Goal: Task Accomplishment & Management: Complete application form

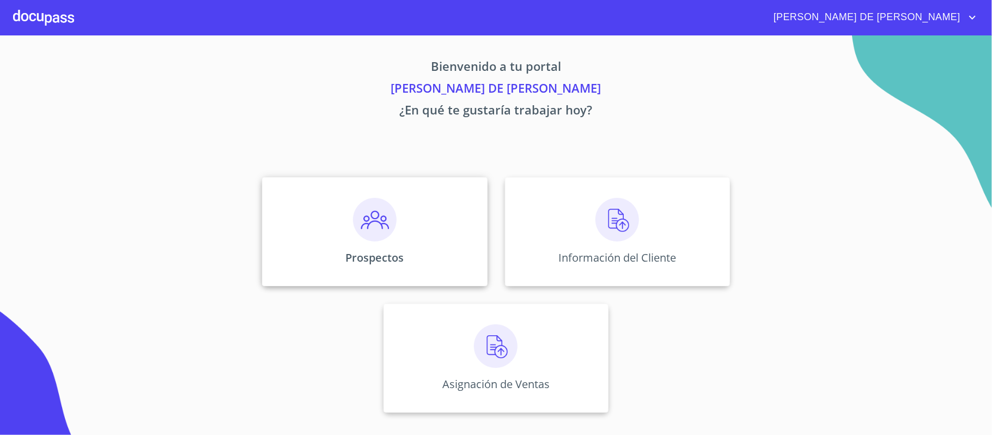
click at [396, 221] on div "Prospectos" at bounding box center [374, 231] width 225 height 109
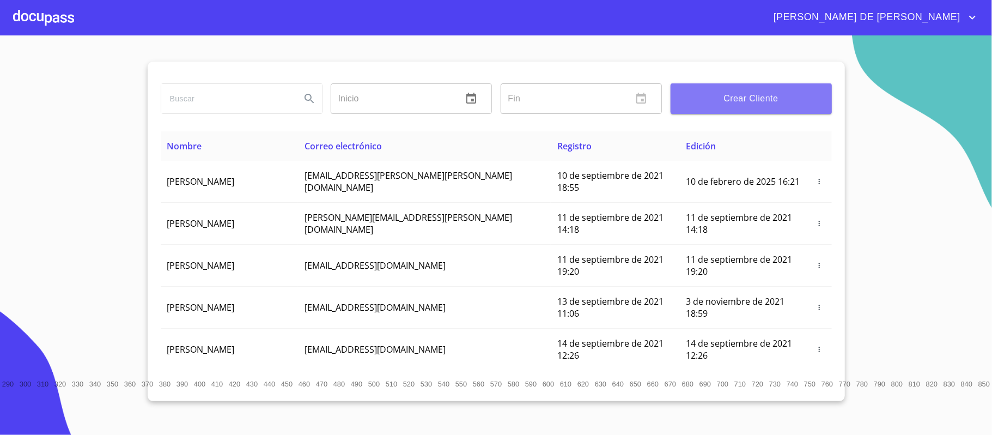
click at [729, 97] on span "Crear Cliente" at bounding box center [751, 98] width 144 height 15
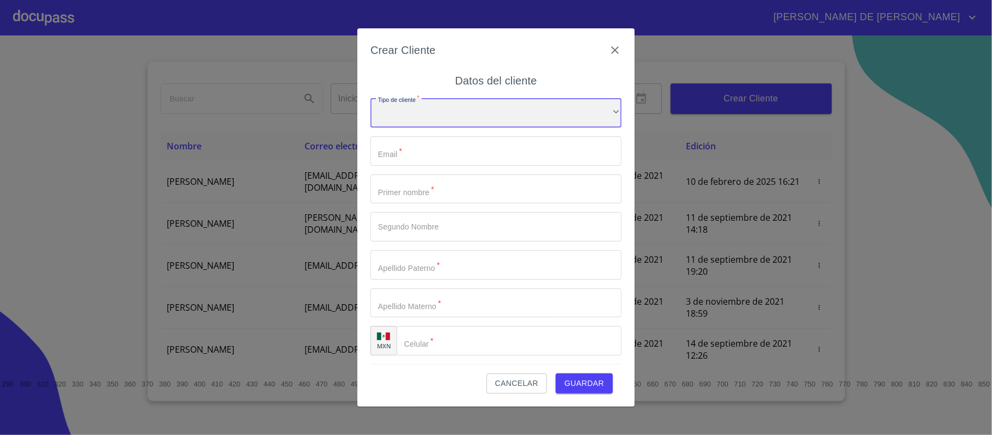
click at [408, 115] on div "​" at bounding box center [495, 112] width 251 height 29
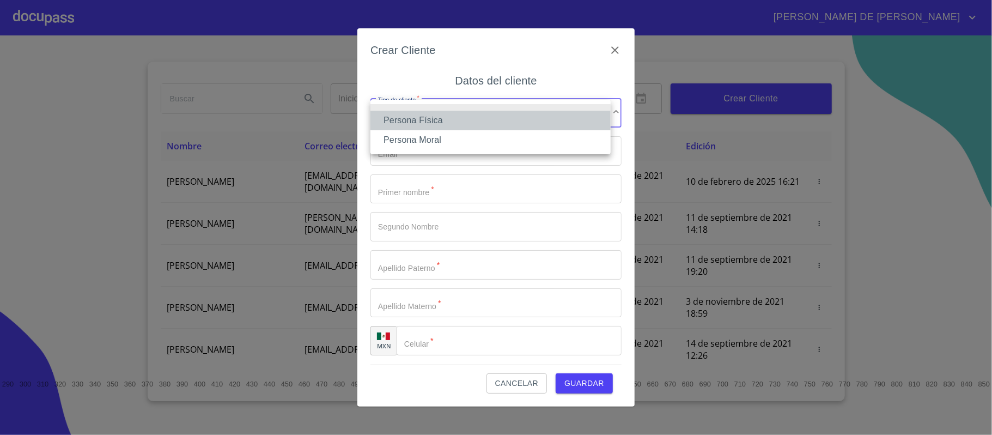
click at [421, 122] on li "Persona Física" at bounding box center [490, 121] width 240 height 20
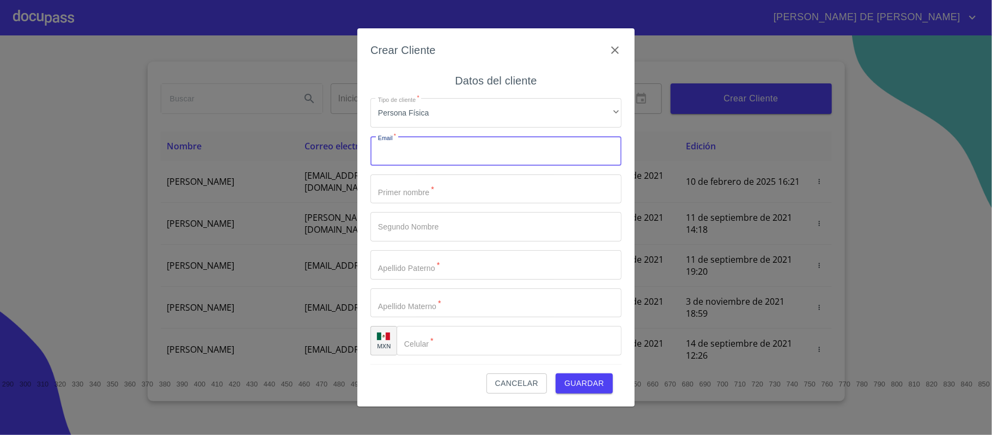
click at [420, 143] on input "Tipo de cliente   *" at bounding box center [495, 150] width 251 height 29
type input "[EMAIL_ADDRESS][DOMAIN_NAME]"
type input "[PERSON_NAME]"
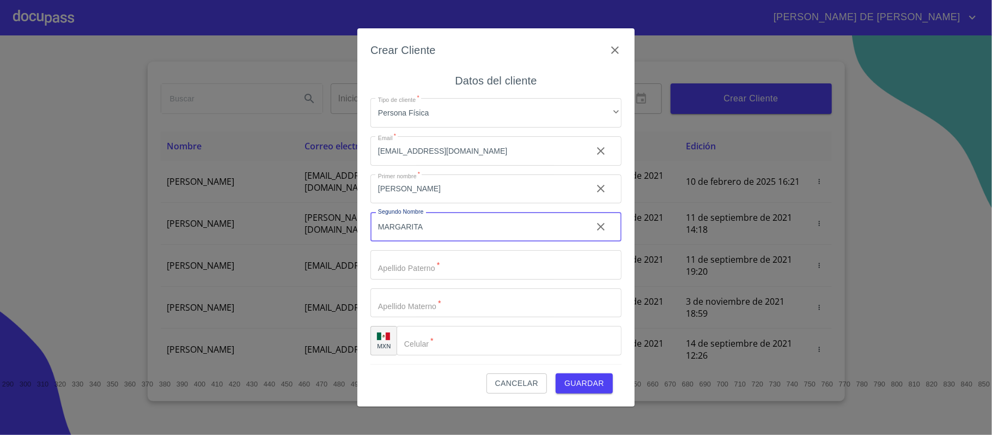
type input "MARGARITA"
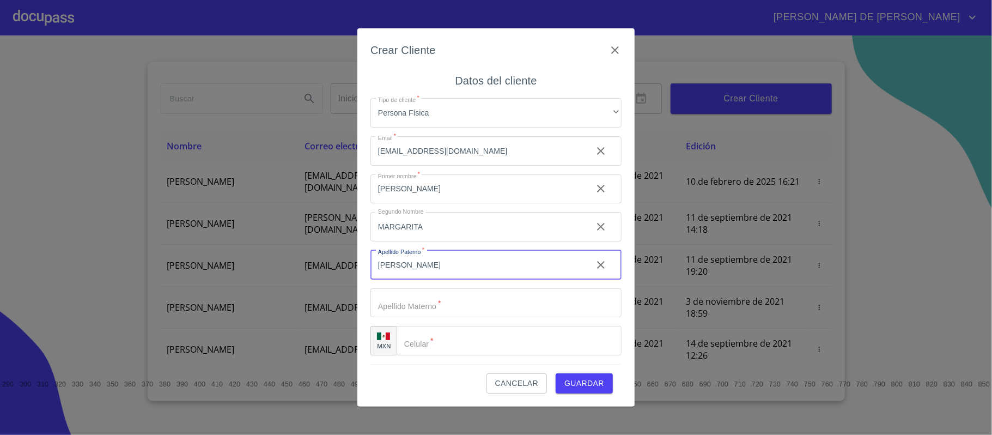
type input "[PERSON_NAME]"
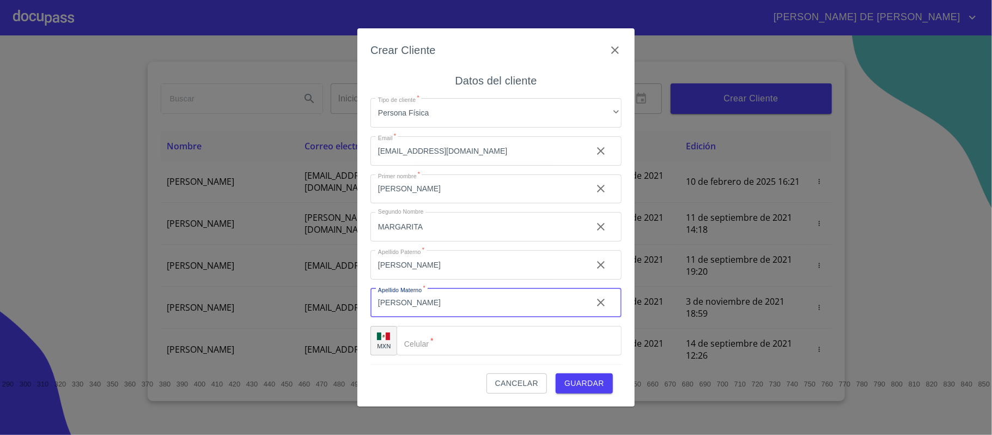
type input "[PERSON_NAME]"
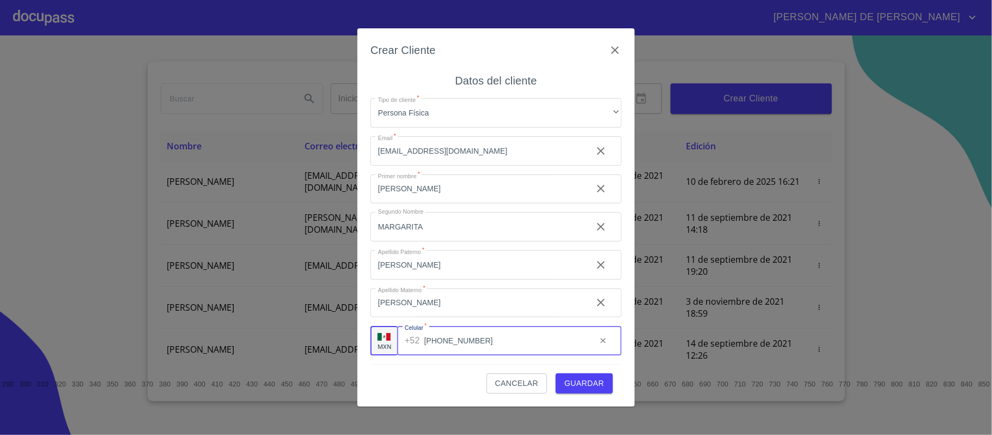
type input "[PHONE_NUMBER]"
click at [582, 372] on div "Cancelar Guardar" at bounding box center [495, 378] width 251 height 29
click at [586, 380] on span "Guardar" at bounding box center [584, 383] width 40 height 14
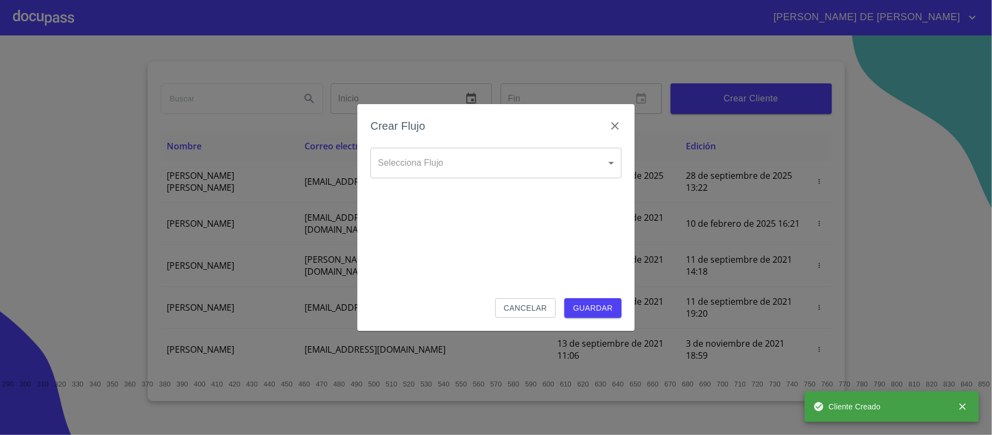
click at [431, 171] on body "[PERSON_NAME] DE [PERSON_NAME] Inicio ​ Fin ​ Crear Cliente Nombre Correo elect…" at bounding box center [496, 217] width 992 height 435
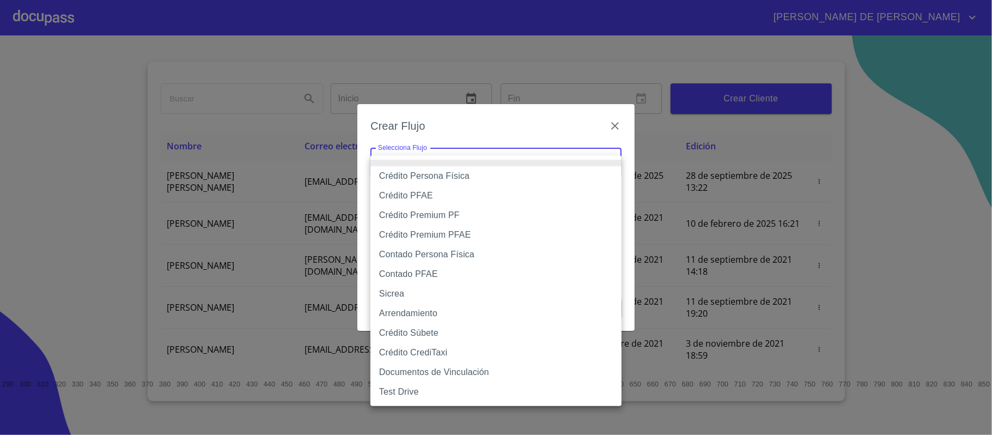
click at [457, 177] on li "Crédito Persona Física" at bounding box center [495, 176] width 251 height 20
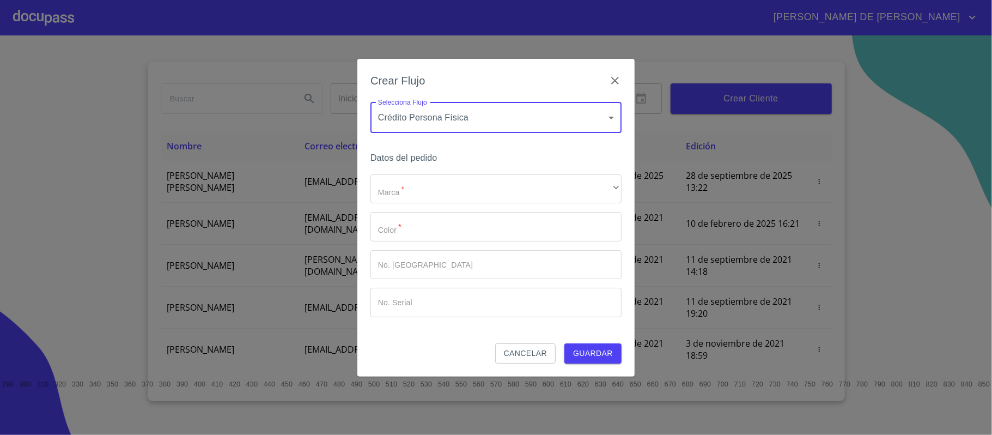
click at [477, 123] on body "[PERSON_NAME] DE [PERSON_NAME] Inicio ​ Fin ​ Crear Cliente Nombre Correo elect…" at bounding box center [496, 217] width 992 height 435
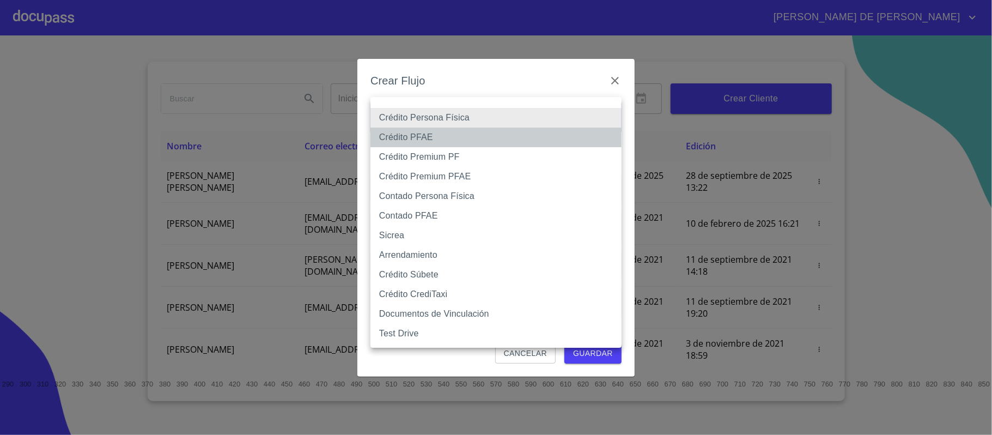
click at [469, 140] on li "Crédito PFAE" at bounding box center [495, 137] width 251 height 20
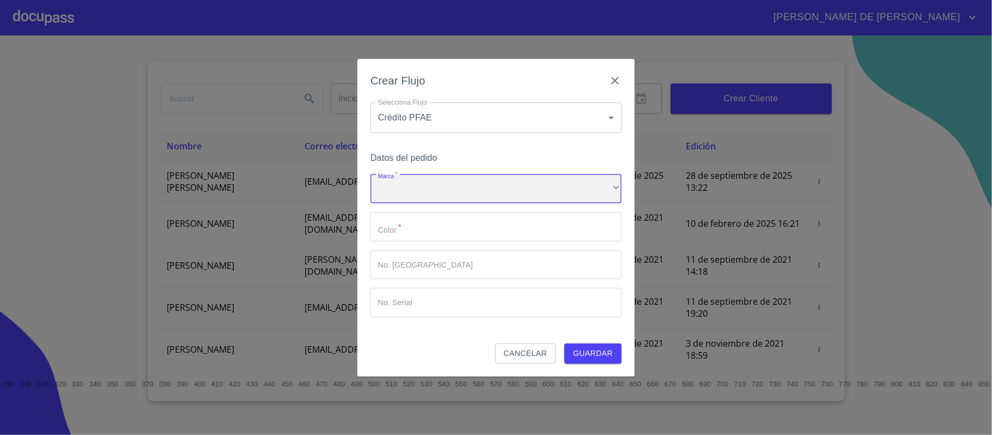
click at [462, 188] on div "​" at bounding box center [495, 188] width 251 height 29
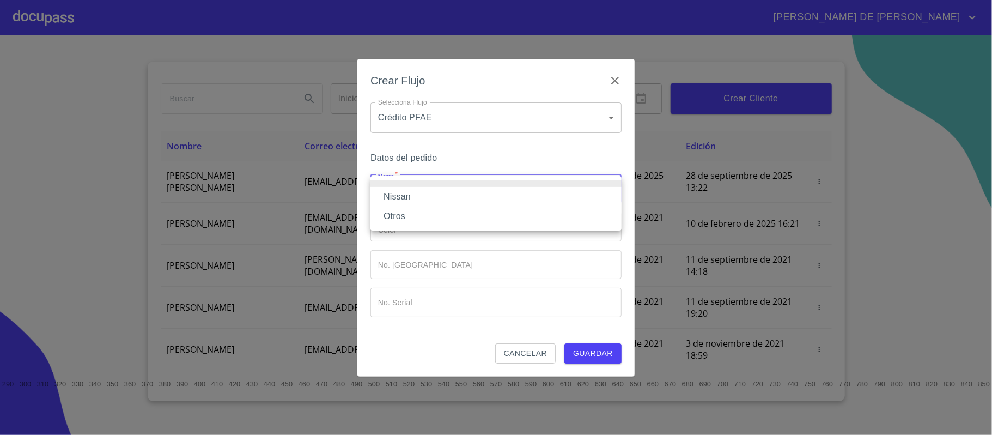
click at [470, 122] on div at bounding box center [496, 217] width 992 height 435
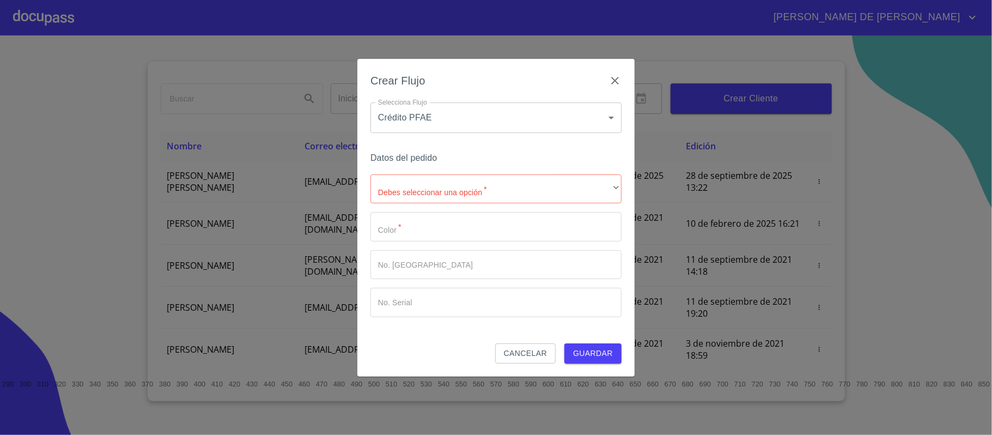
click at [475, 121] on body "[PERSON_NAME] DE [PERSON_NAME] Inicio ​ Fin ​ Crear Cliente Nombre Correo elect…" at bounding box center [496, 217] width 992 height 435
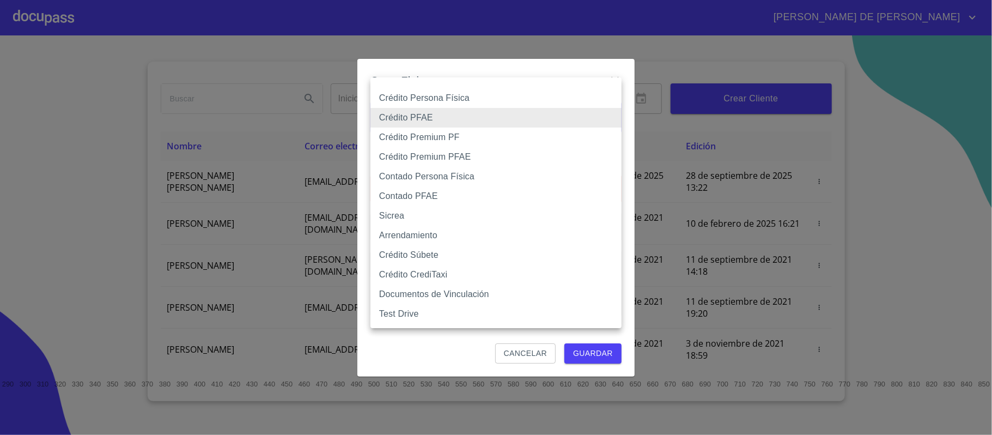
click at [467, 94] on li "Crédito Persona Física" at bounding box center [495, 98] width 251 height 20
type input "6009fb3c7d1714eb8809aa97"
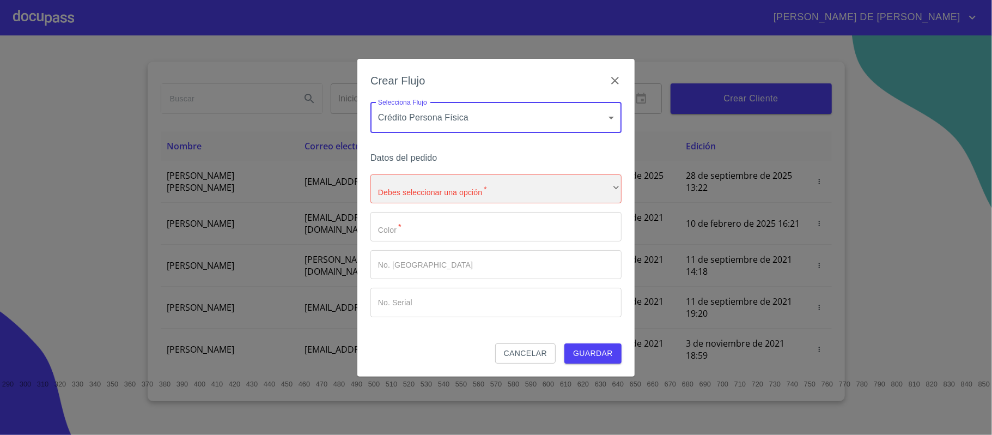
click at [445, 186] on div "​" at bounding box center [495, 188] width 251 height 29
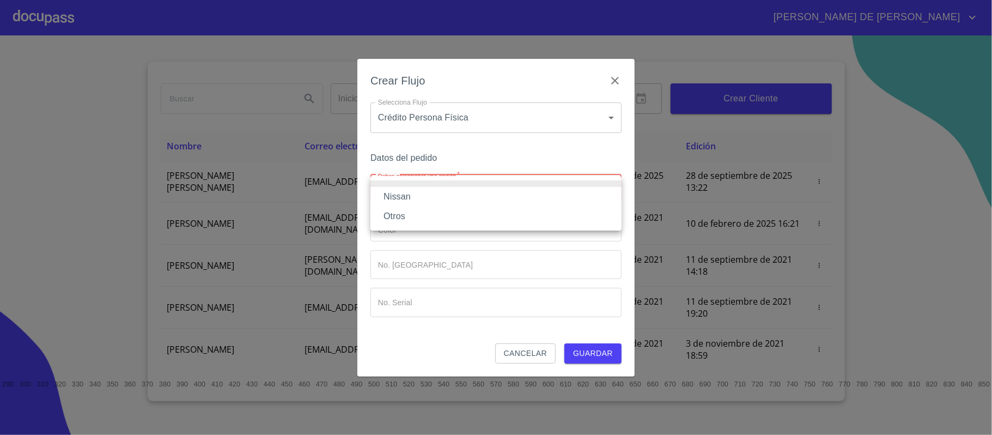
click at [449, 197] on li "Nissan" at bounding box center [495, 197] width 251 height 20
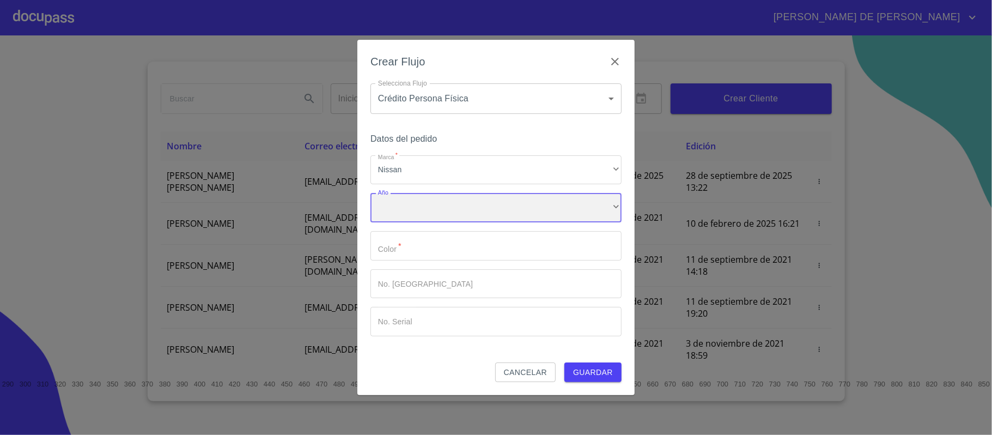
click at [423, 210] on div "​" at bounding box center [495, 207] width 251 height 29
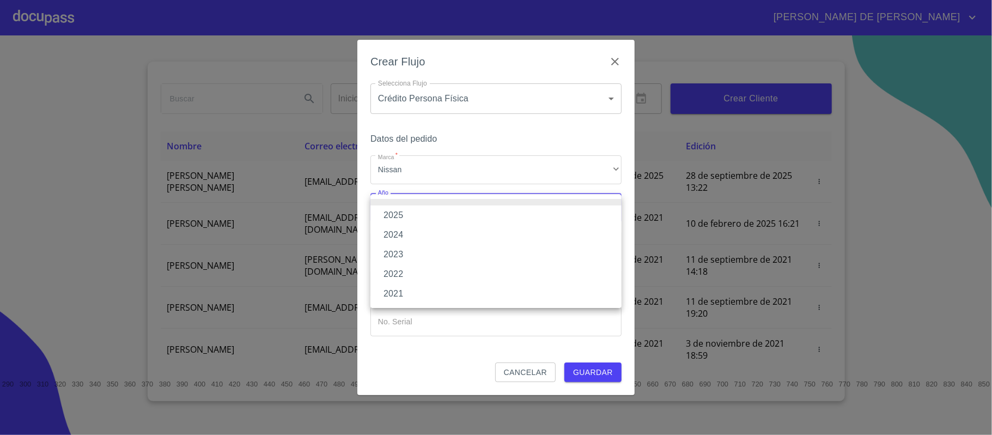
click at [424, 216] on li "2025" at bounding box center [495, 215] width 251 height 20
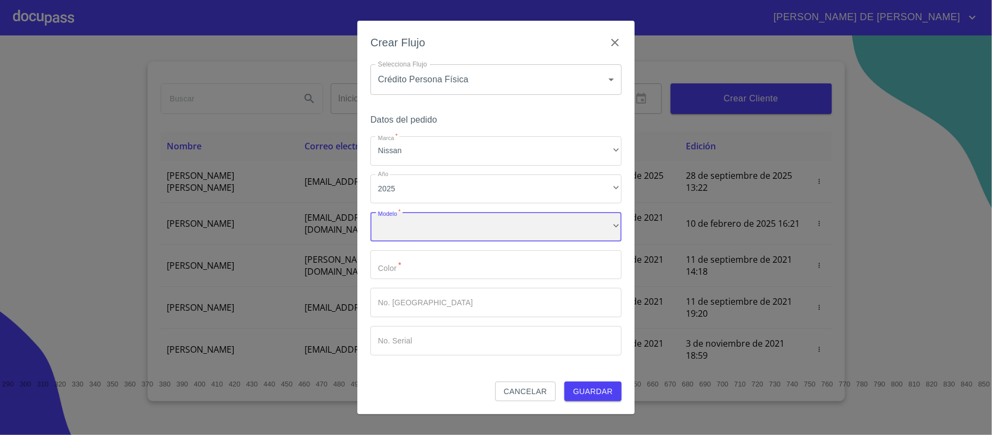
click at [430, 231] on div "​" at bounding box center [495, 226] width 251 height 29
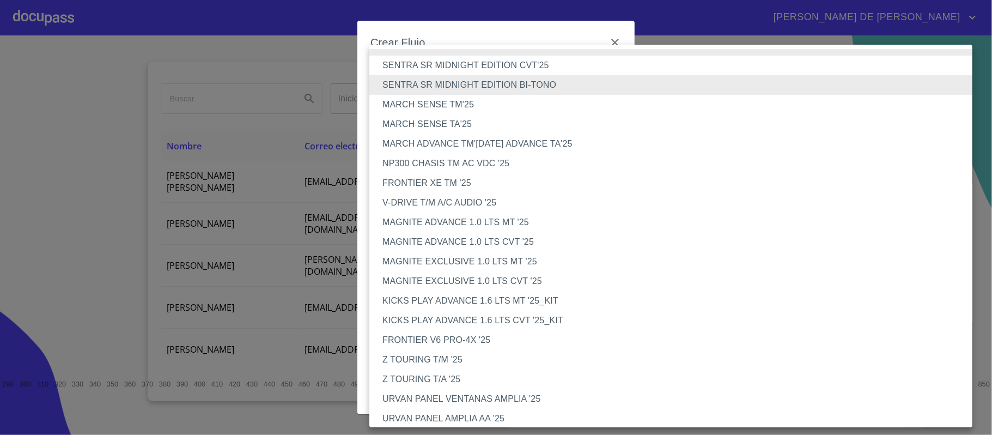
scroll to position [456, 0]
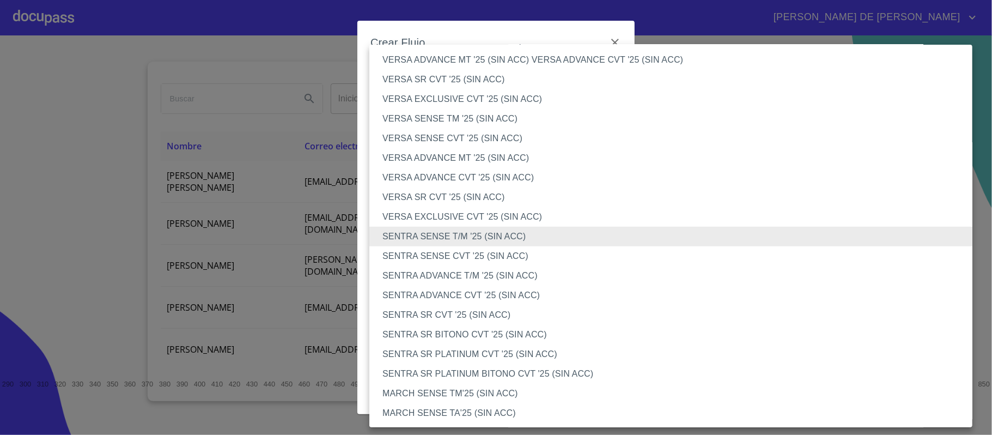
click at [516, 355] on li "SENTRA SR PLATINUM CVT '25 (SIN ACC)" at bounding box center [676, 354] width 614 height 20
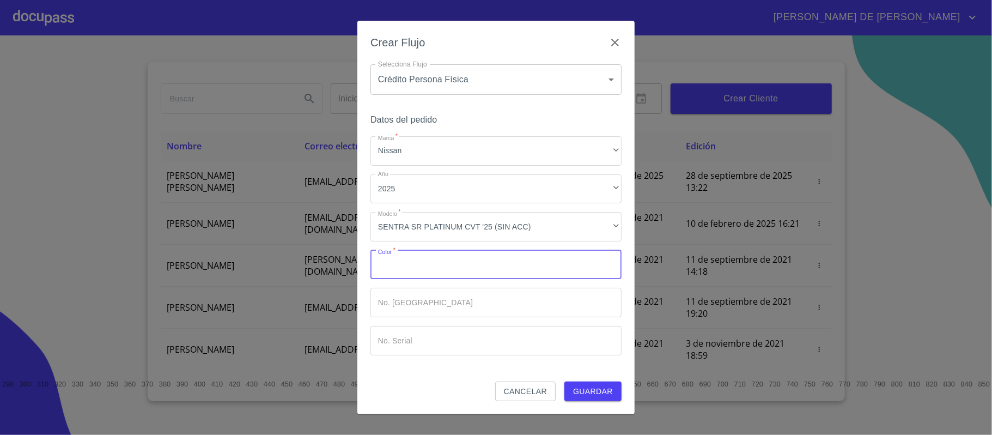
click at [392, 267] on input "Marca   *" at bounding box center [495, 264] width 251 height 29
type input "BLANCO"
click at [596, 386] on span "Guardar" at bounding box center [593, 391] width 40 height 14
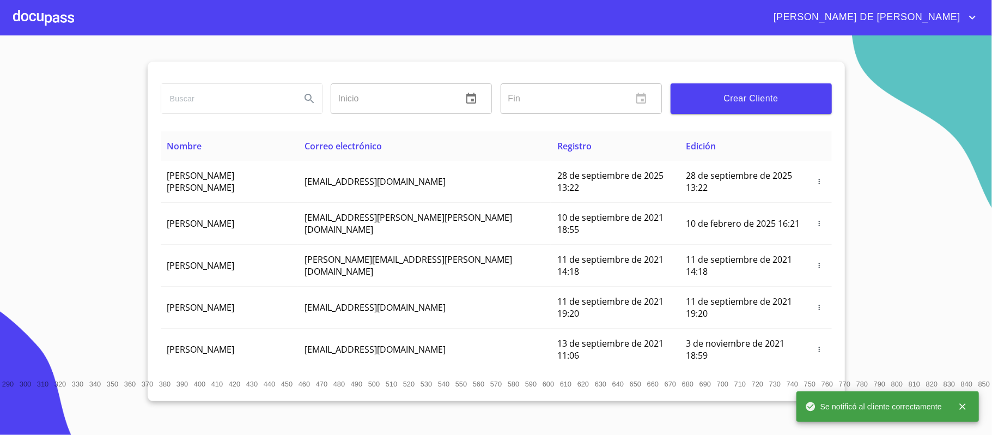
click at [56, 17] on div at bounding box center [43, 17] width 61 height 35
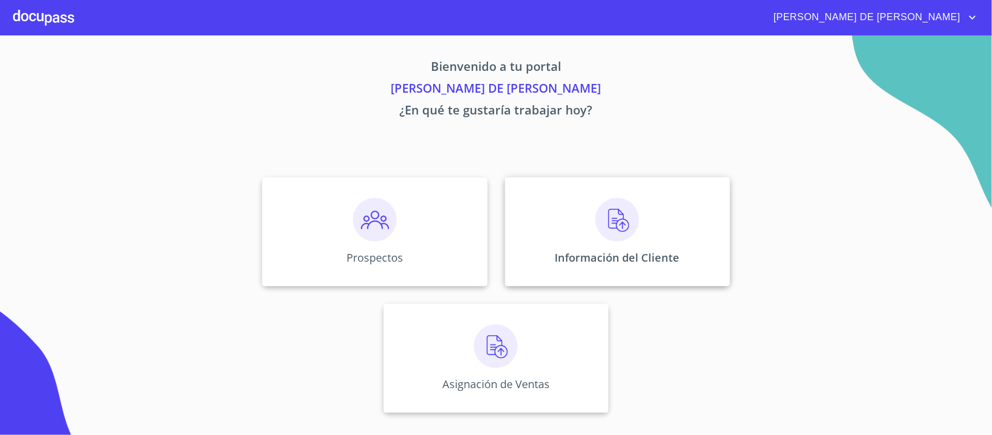
click at [643, 219] on div "Información del Cliente" at bounding box center [617, 231] width 225 height 109
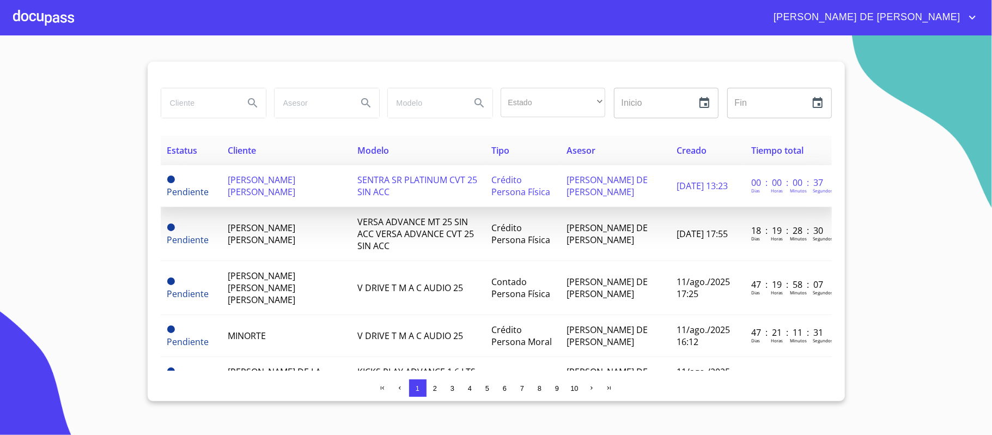
click at [288, 175] on span "[PERSON_NAME] [PERSON_NAME]" at bounding box center [262, 186] width 68 height 24
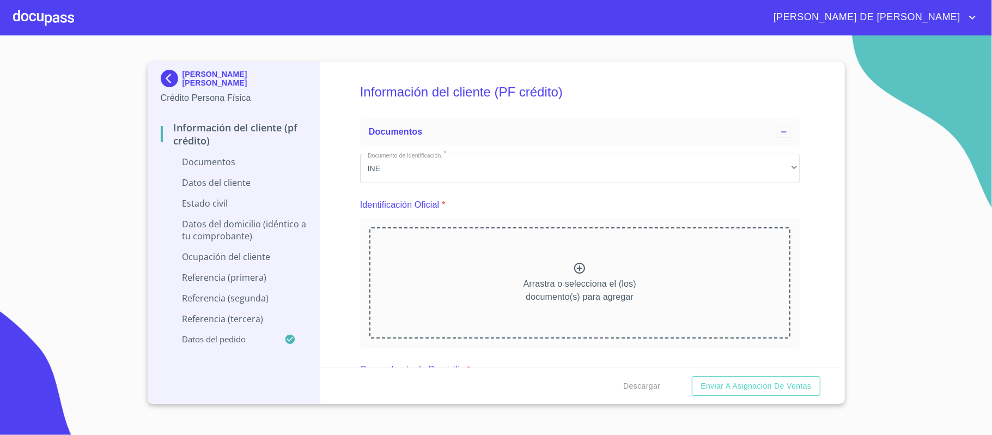
click at [569, 260] on div "Arrastra o selecciona el (los) documento(s) para agregar" at bounding box center [579, 282] width 421 height 111
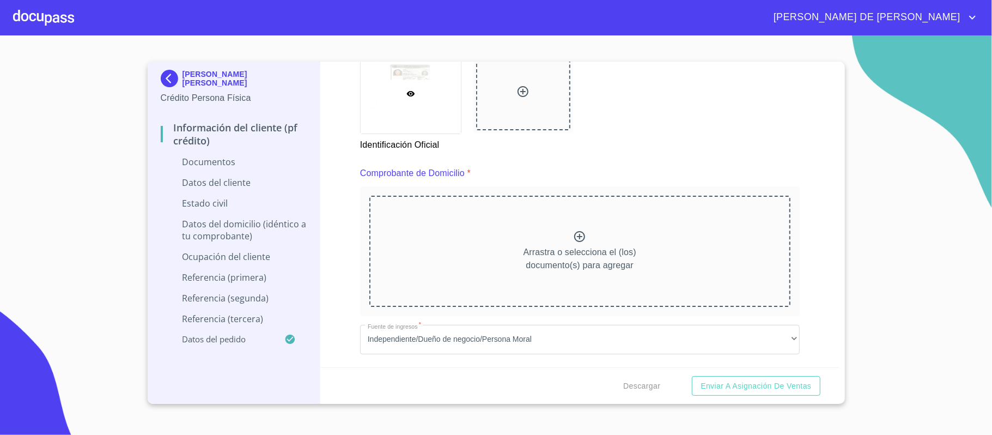
scroll to position [508, 0]
click at [517, 95] on icon at bounding box center [522, 90] width 11 height 11
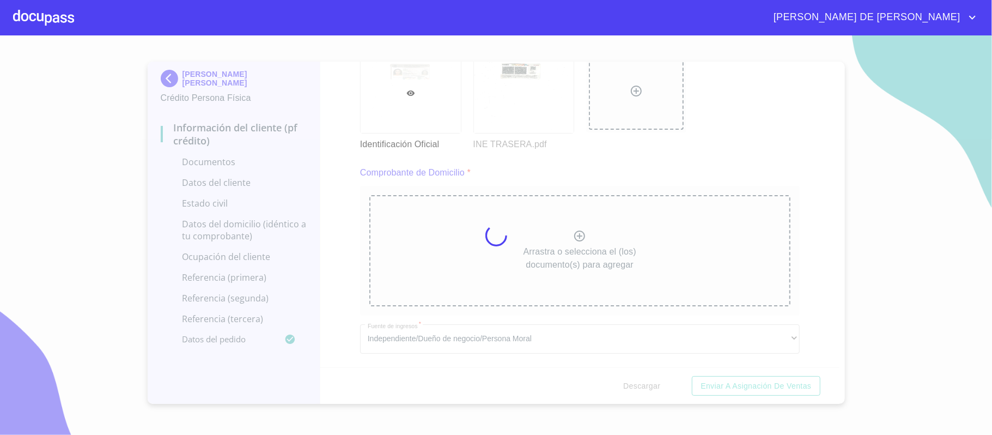
scroll to position [0, 0]
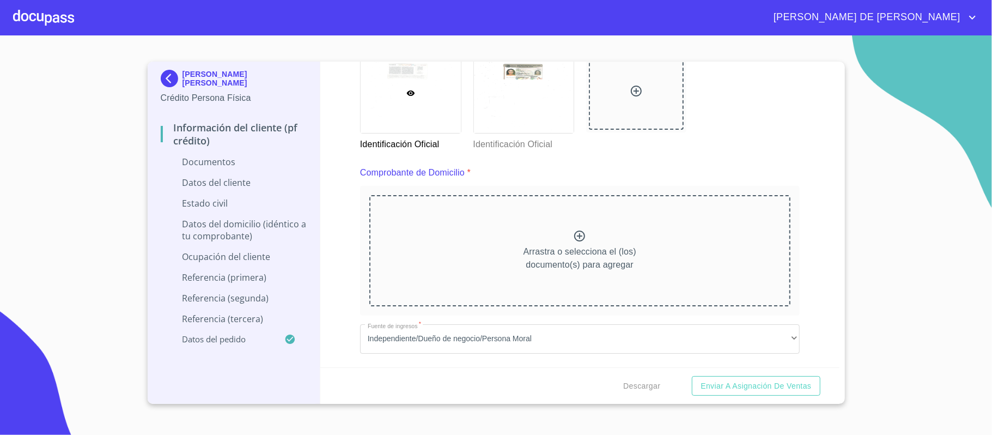
click at [567, 245] on p "Arrastra o selecciona el (los) documento(s) para agregar" at bounding box center [579, 258] width 113 height 26
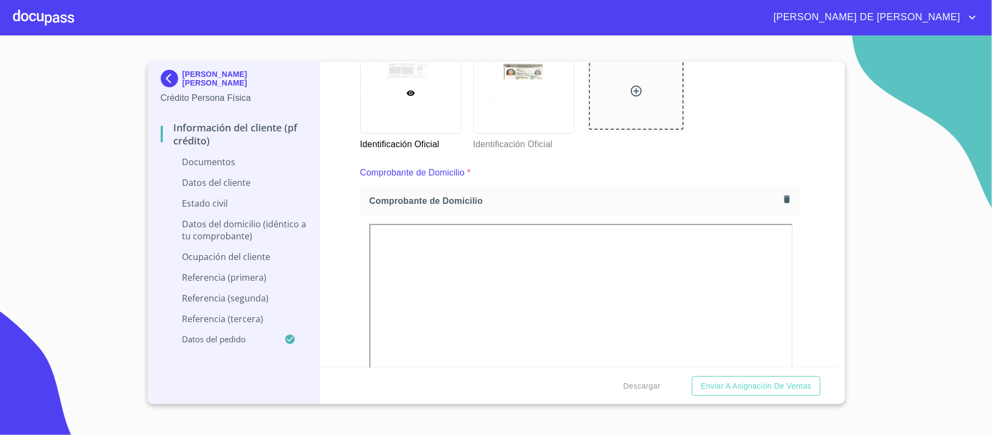
click at [804, 284] on div "Información del cliente (PF crédito) Documentos Documento de identificación.   …" at bounding box center [579, 214] width 519 height 305
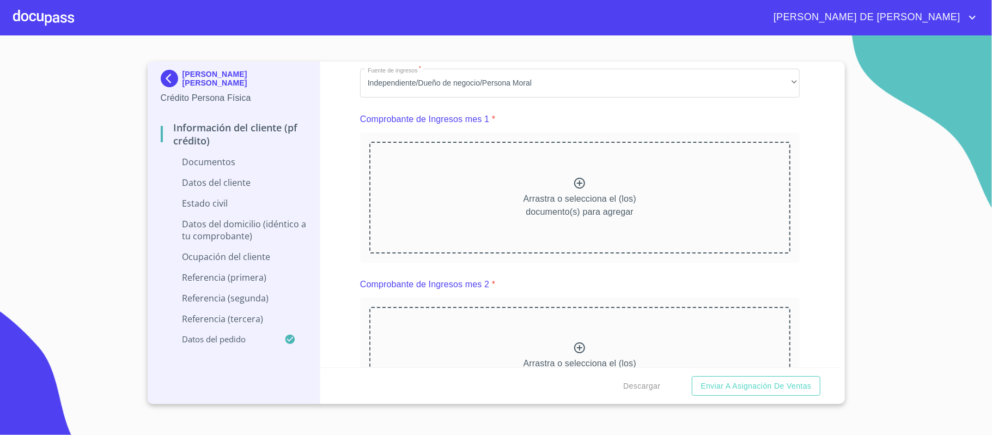
scroll to position [1016, 0]
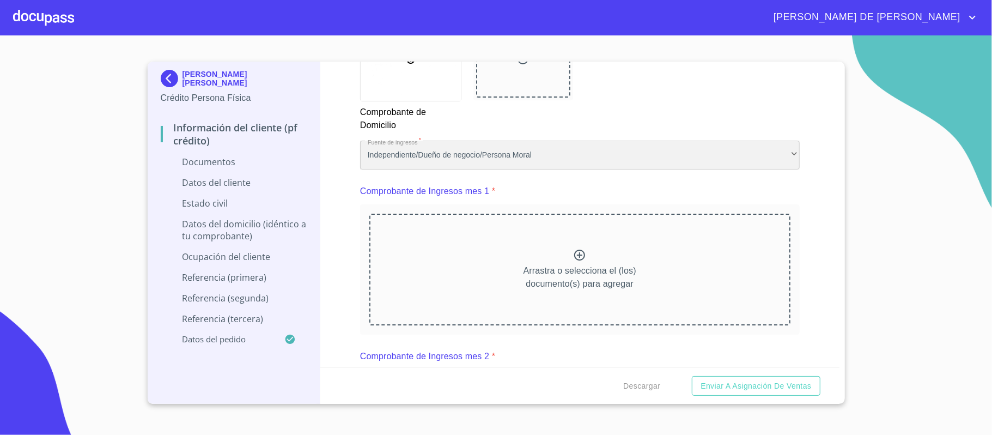
click at [460, 164] on div "Independiente/Dueño de negocio/Persona Moral" at bounding box center [579, 154] width 439 height 29
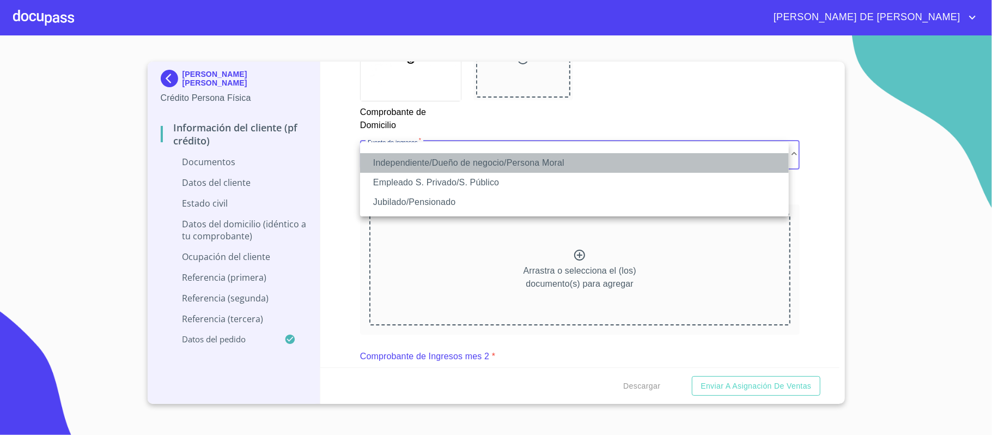
click at [471, 156] on li "Independiente/Dueño de negocio/Persona Moral" at bounding box center [574, 163] width 429 height 20
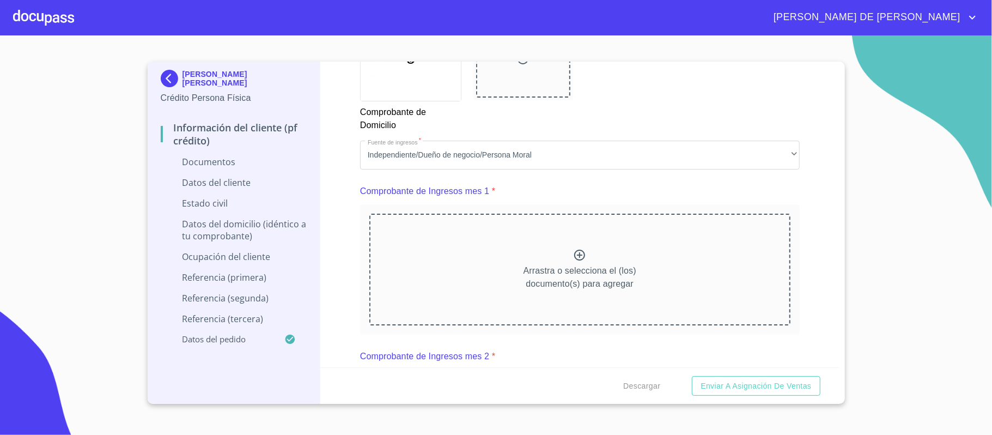
click at [576, 255] on icon at bounding box center [579, 254] width 11 height 11
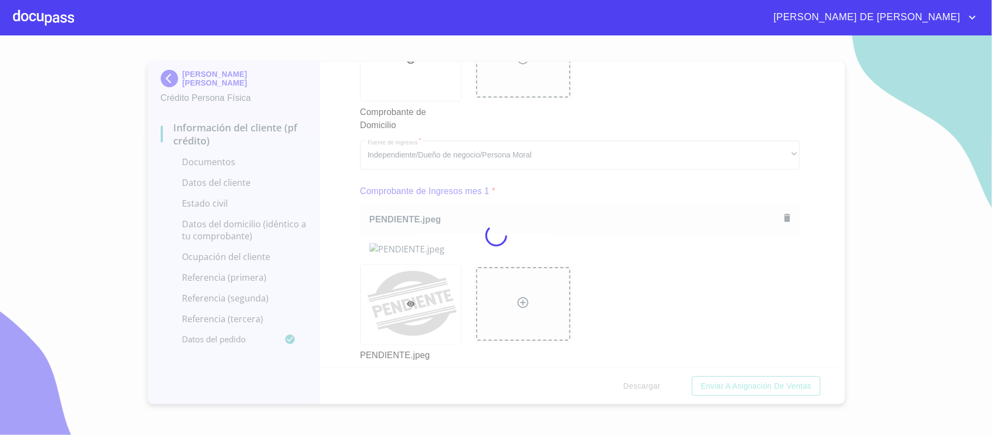
click at [695, 315] on div at bounding box center [496, 234] width 992 height 399
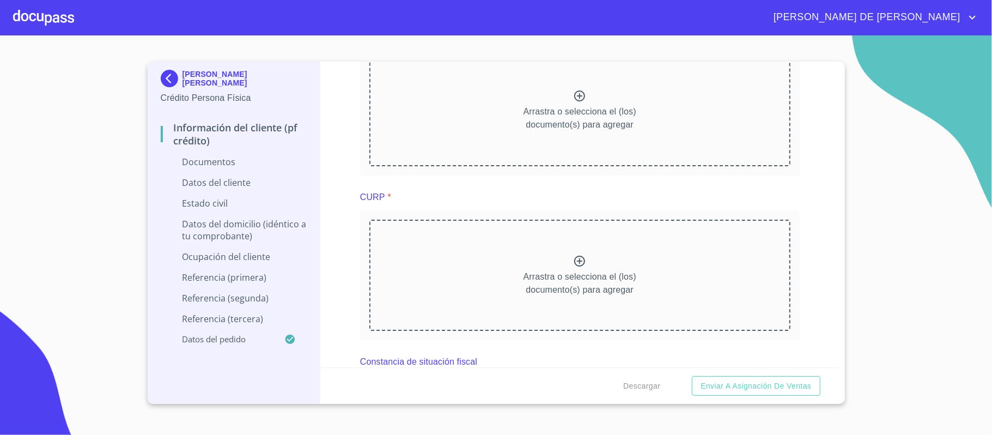
scroll to position [1670, 0]
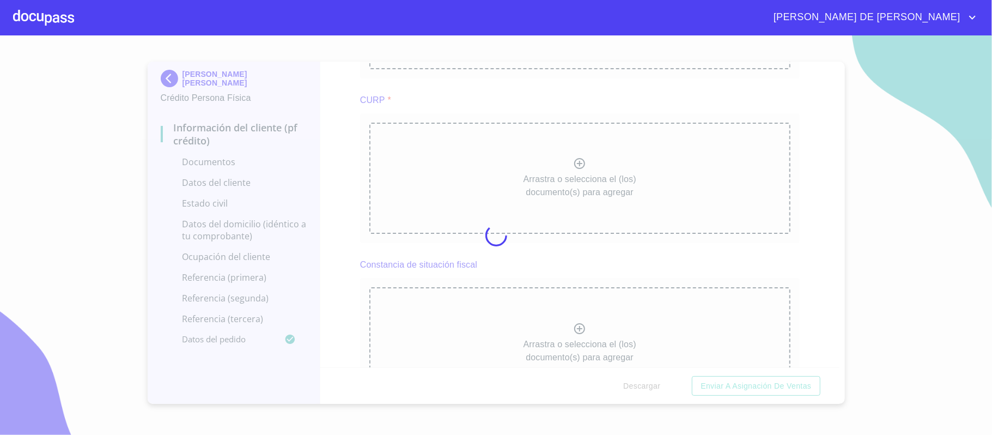
click at [753, 251] on div at bounding box center [496, 234] width 992 height 399
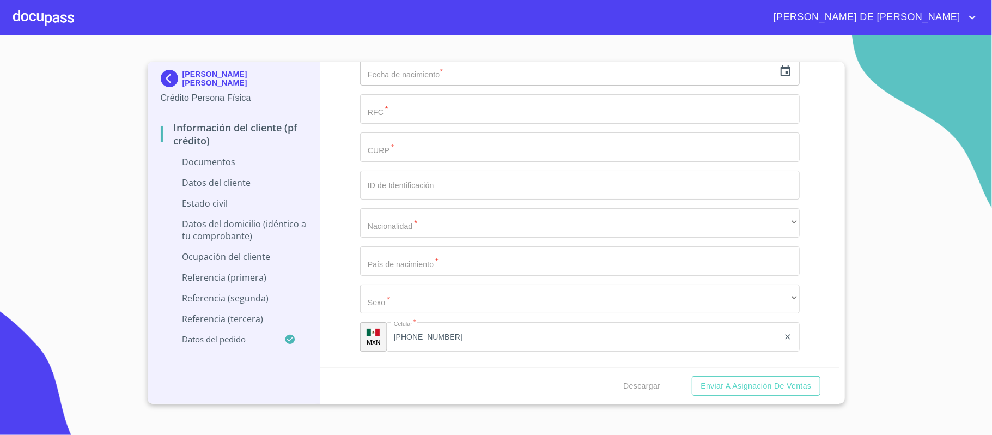
scroll to position [2251, 0]
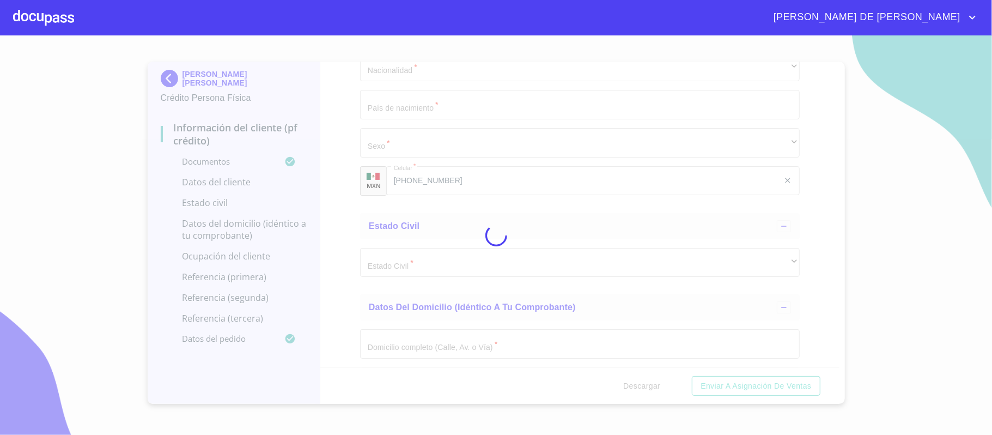
click at [351, 264] on div at bounding box center [496, 234] width 992 height 399
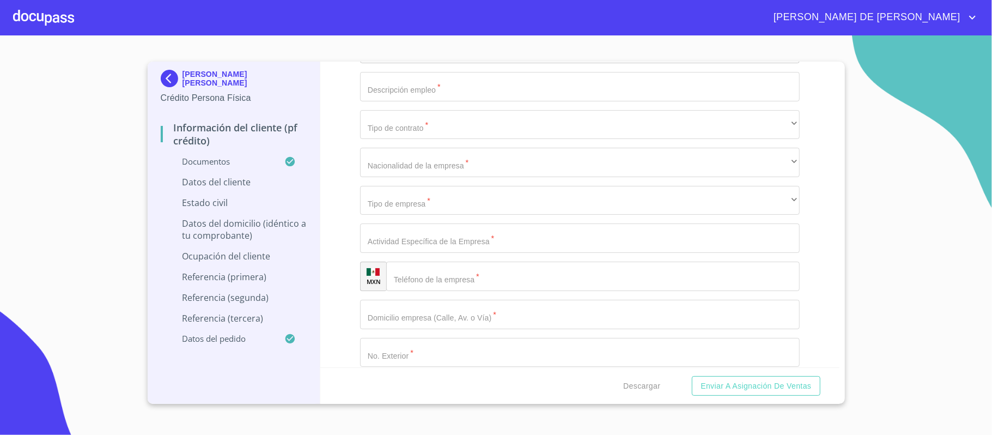
scroll to position [3630, 0]
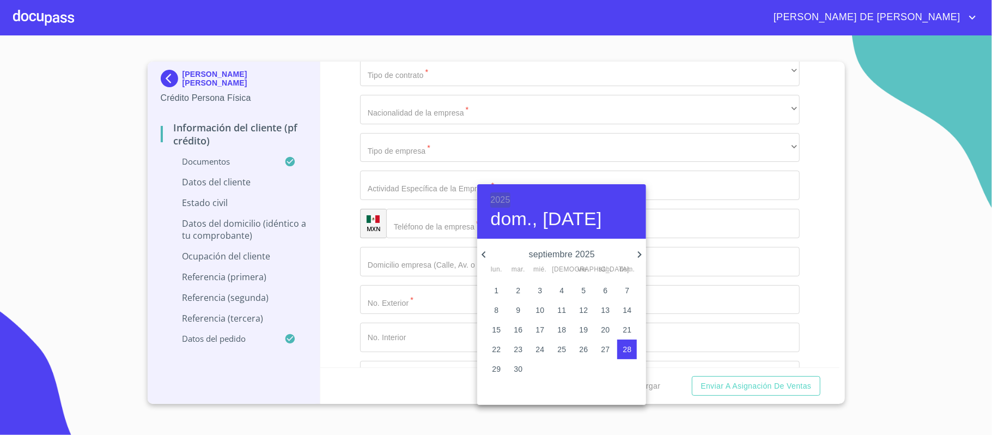
click at [499, 199] on h6 "2025" at bounding box center [500, 199] width 20 height 15
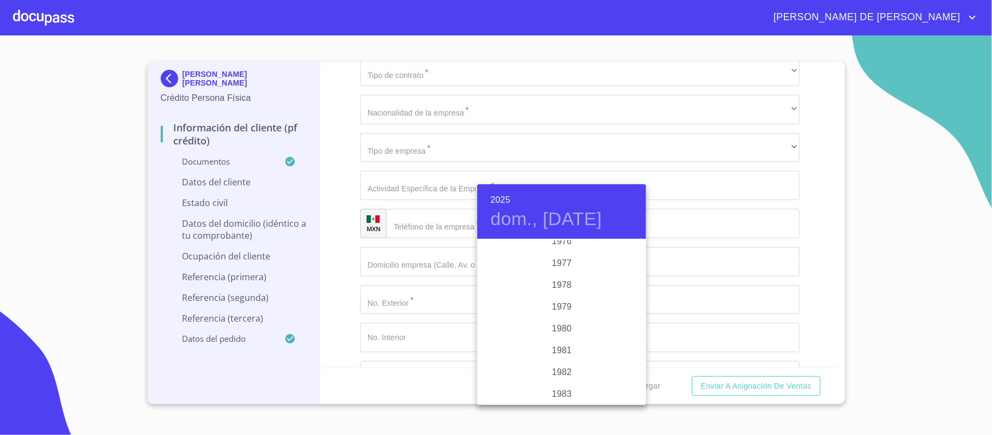
scroll to position [1096, 0]
click at [557, 307] on div "1978" at bounding box center [561, 309] width 169 height 22
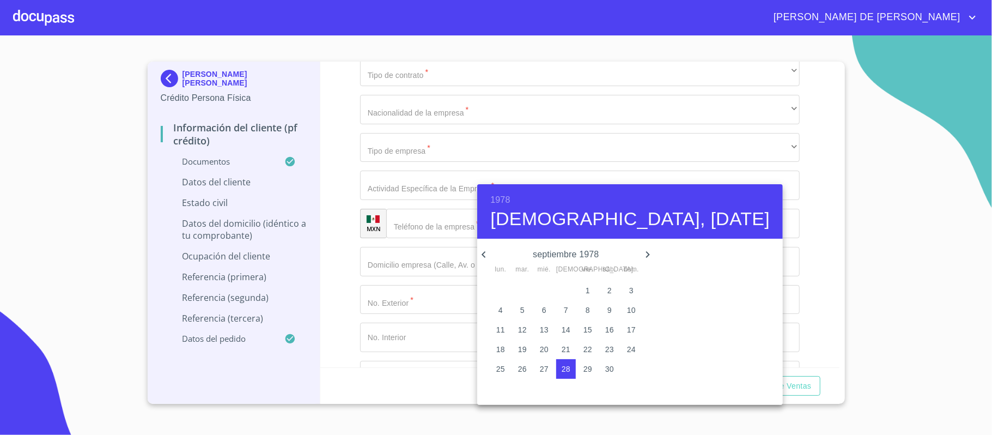
click at [488, 257] on icon "button" at bounding box center [483, 254] width 13 height 13
click at [487, 257] on icon "button" at bounding box center [483, 254] width 13 height 13
click at [486, 257] on icon "button" at bounding box center [483, 254] width 13 height 13
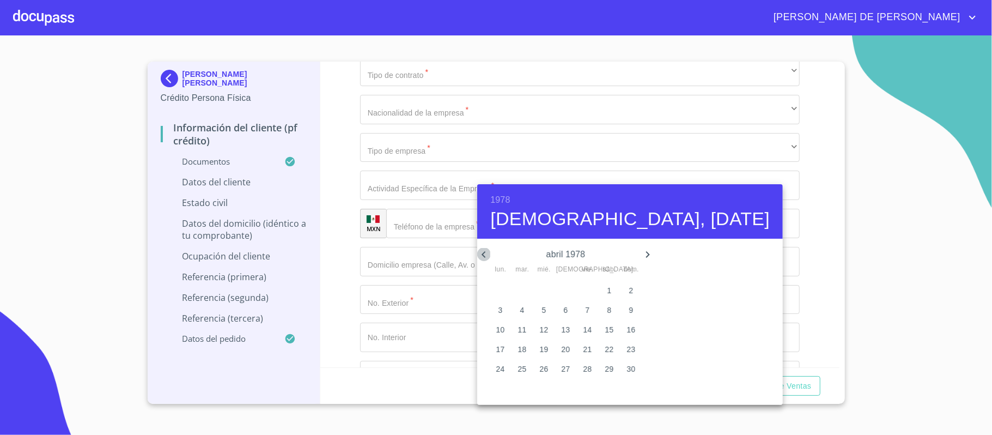
click at [485, 258] on icon "button" at bounding box center [483, 254] width 13 height 13
click at [484, 258] on icon "button" at bounding box center [483, 254] width 13 height 13
click at [482, 258] on icon "button" at bounding box center [483, 254] width 13 height 13
click at [623, 313] on span "8" at bounding box center [631, 309] width 20 height 11
type input "8 de ene. de 1978"
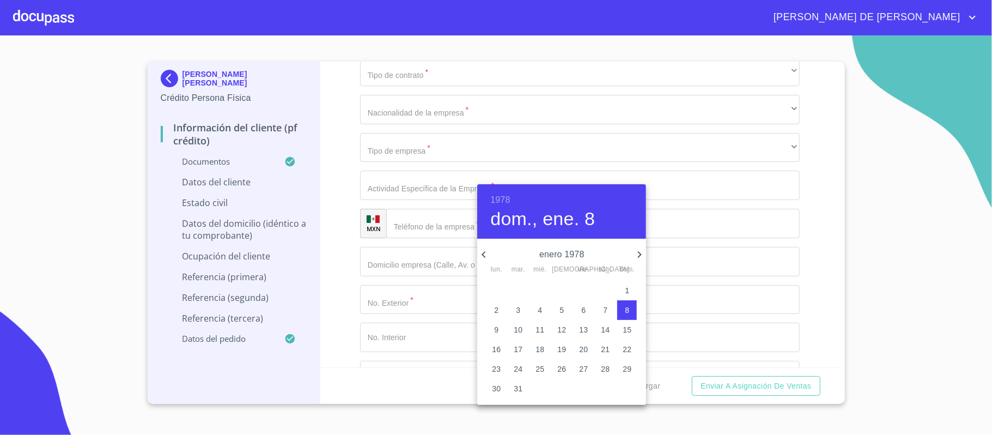
click at [396, 210] on div at bounding box center [496, 217] width 992 height 435
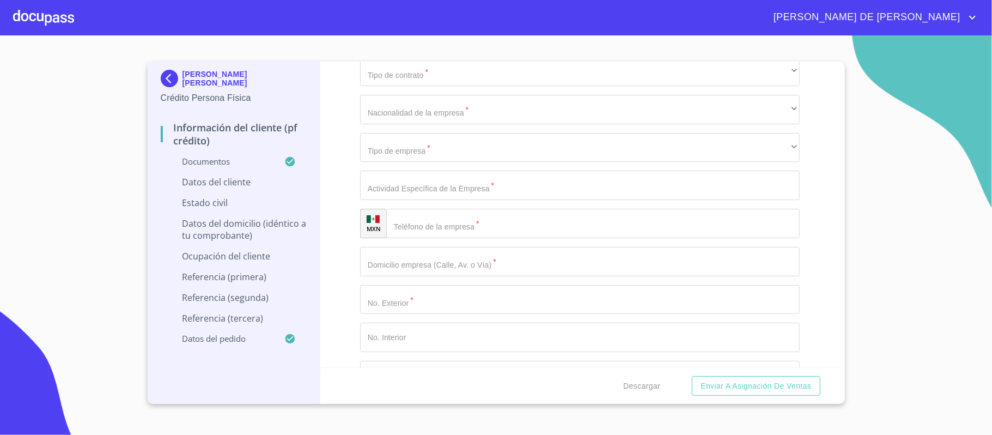
type input "AEZS7801083H7"
type input "AEZS780108MJCRXL06"
type input "2673961332"
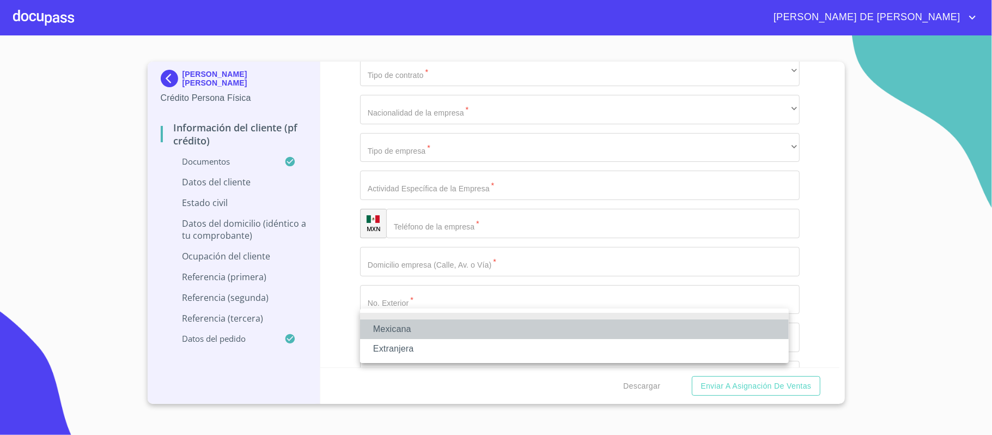
click at [425, 322] on li "Mexicana" at bounding box center [574, 329] width 429 height 20
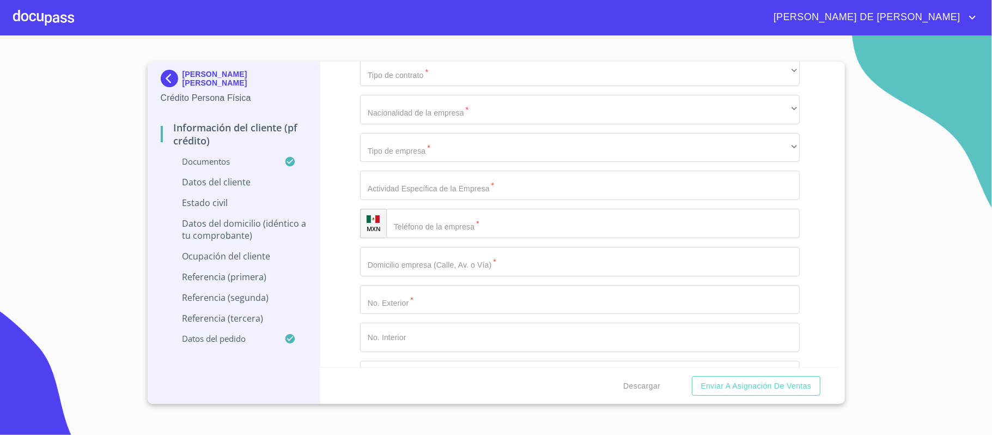
scroll to position [3703, 0]
drag, startPoint x: 438, startPoint y: 292, endPoint x: 437, endPoint y: 298, distance: 6.2
type input "[GEOGRAPHIC_DATA]"
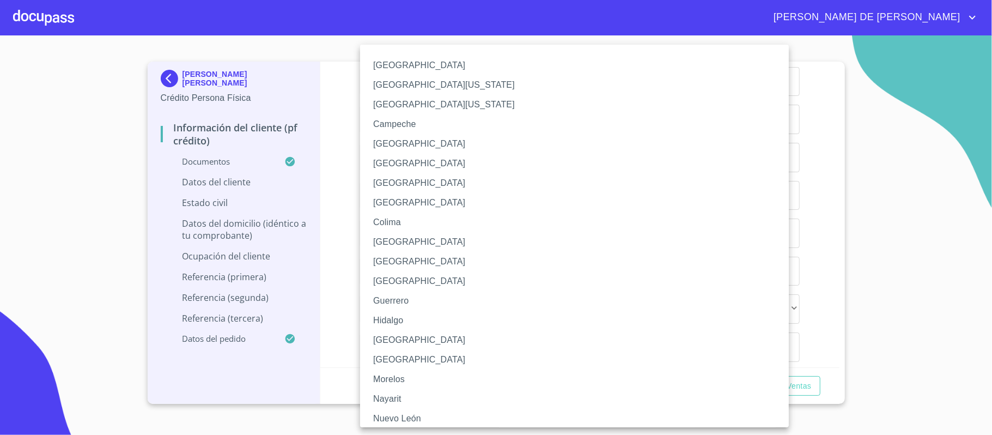
click at [410, 337] on li "[GEOGRAPHIC_DATA]" at bounding box center [579, 340] width 439 height 20
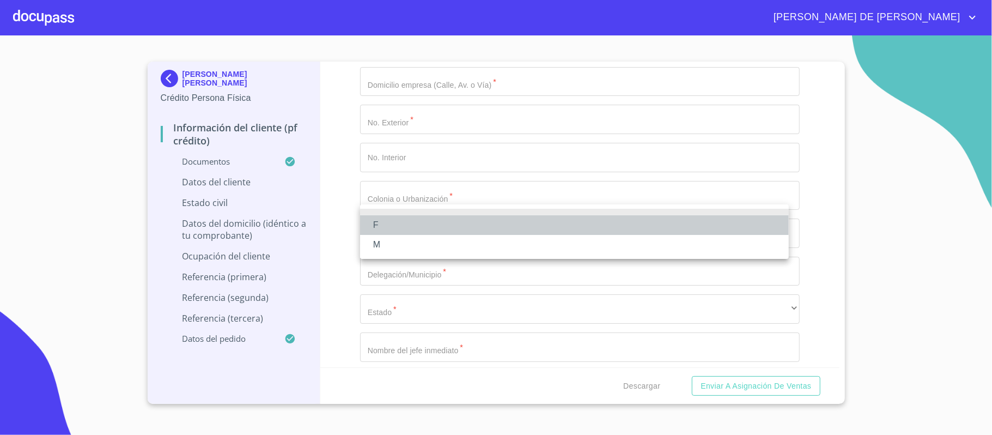
click at [445, 222] on li "F" at bounding box center [574, 225] width 429 height 20
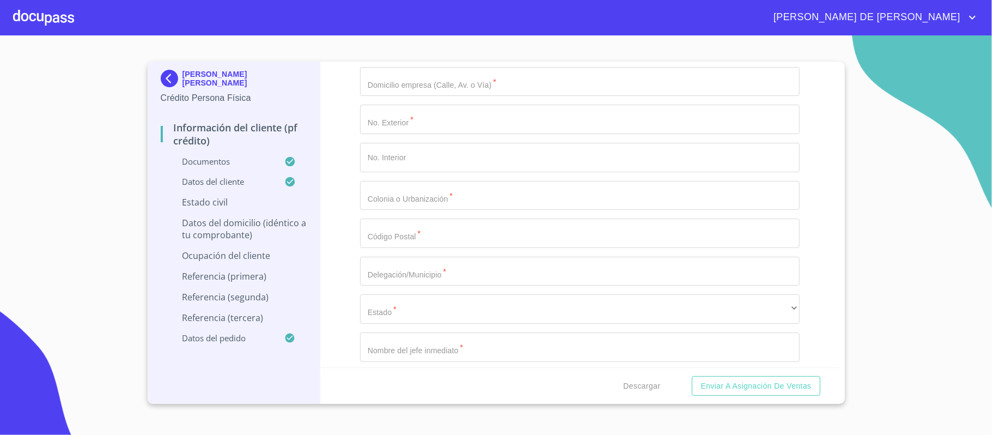
click at [340, 187] on div "Información del cliente (PF crédito) Documentos Documento de identificación.   …" at bounding box center [579, 214] width 519 height 305
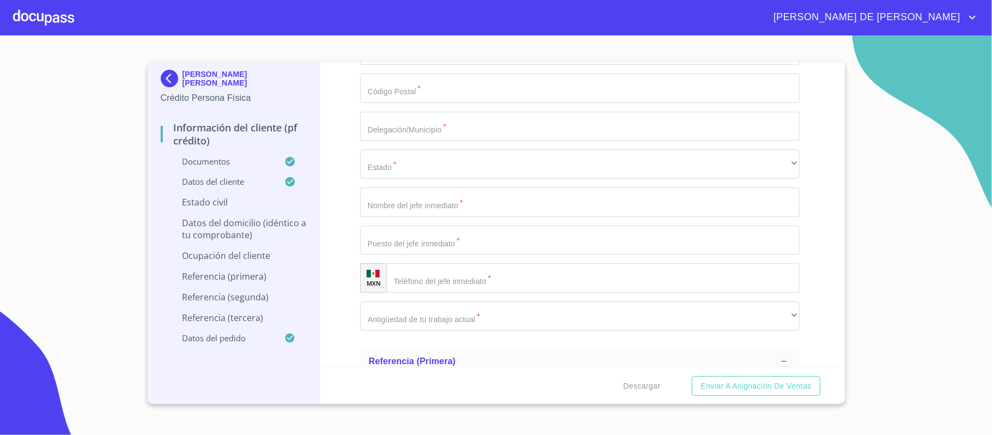
scroll to position [3993, 0]
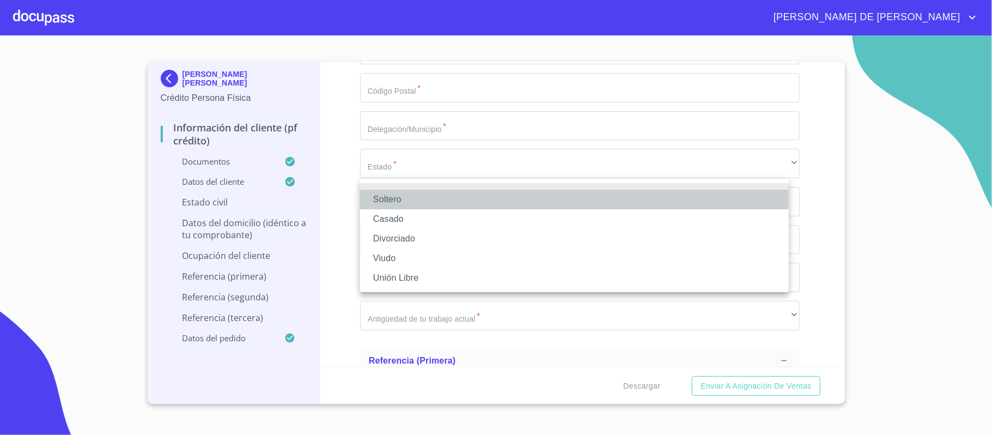
click at [421, 200] on li "Soltero" at bounding box center [574, 199] width 429 height 20
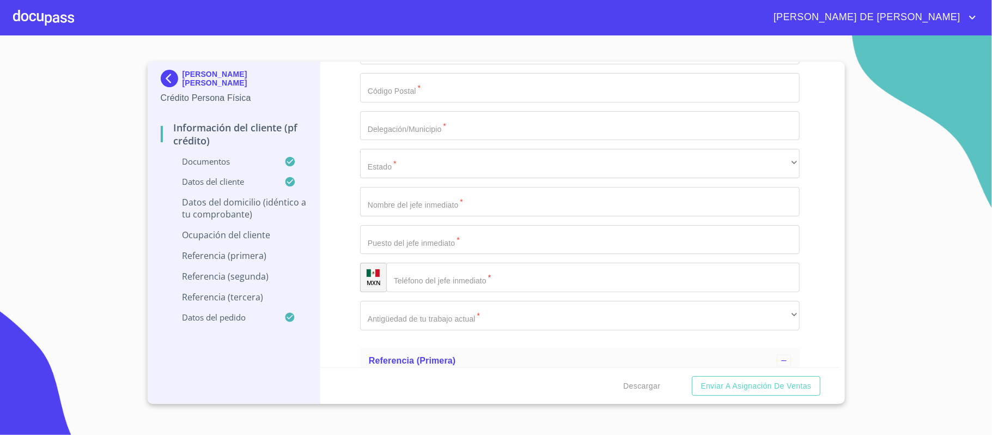
type input "RIO TUITO"
type input "572"
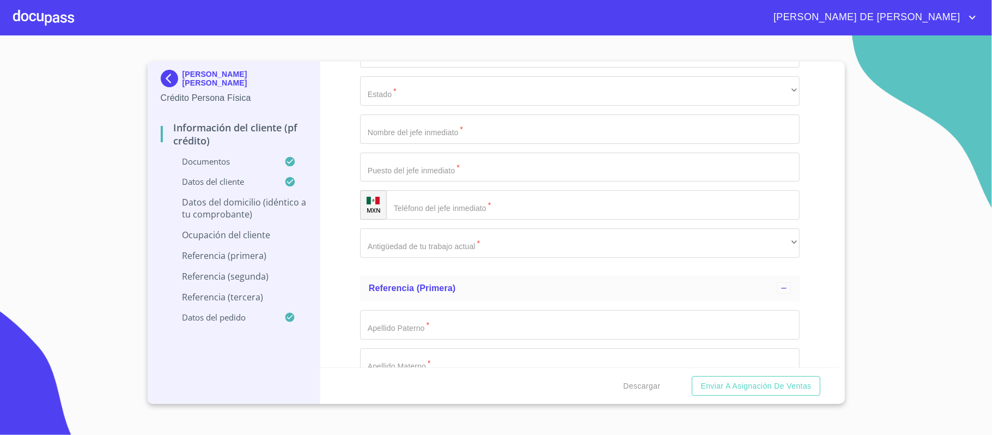
type input "ENCINOS Y TABACHINES"
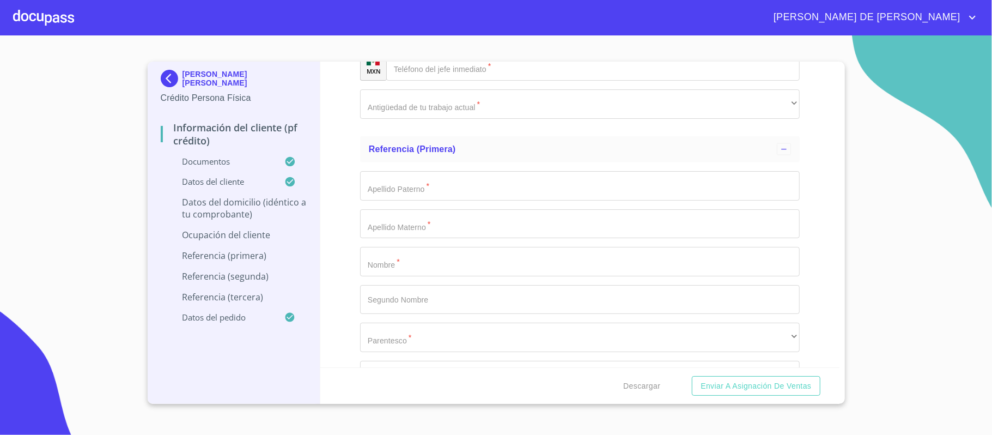
scroll to position [4211, 0]
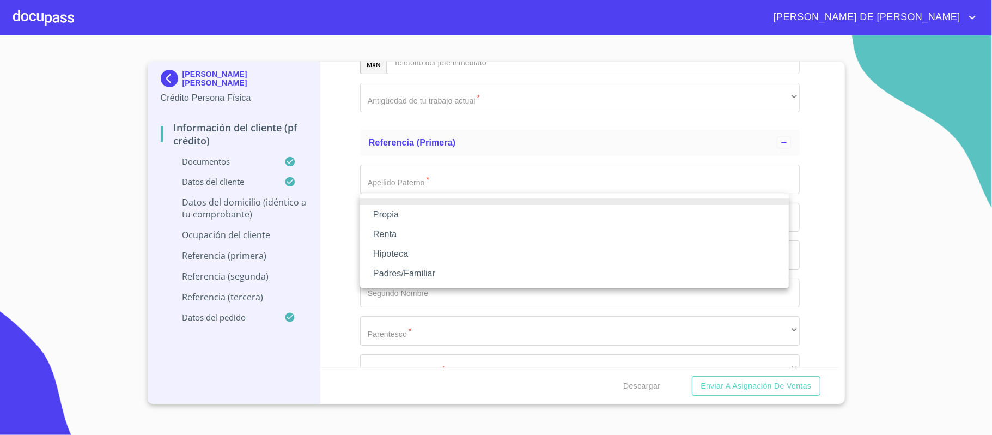
click at [430, 213] on li "Propia" at bounding box center [574, 215] width 429 height 20
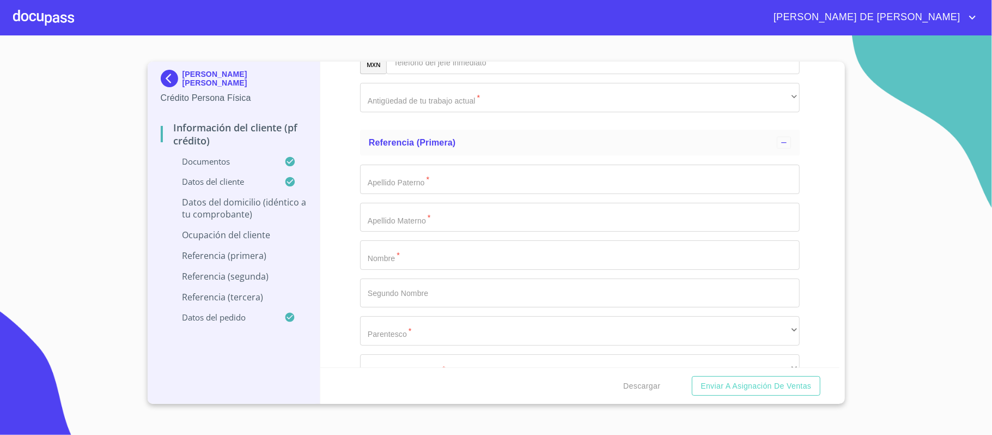
type input "LOMA [PERSON_NAME] EJIDAL"
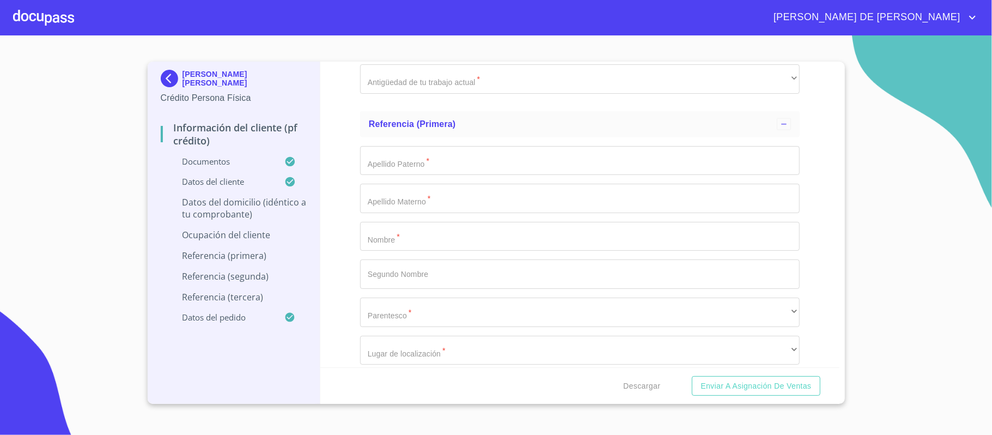
scroll to position [4356, 0]
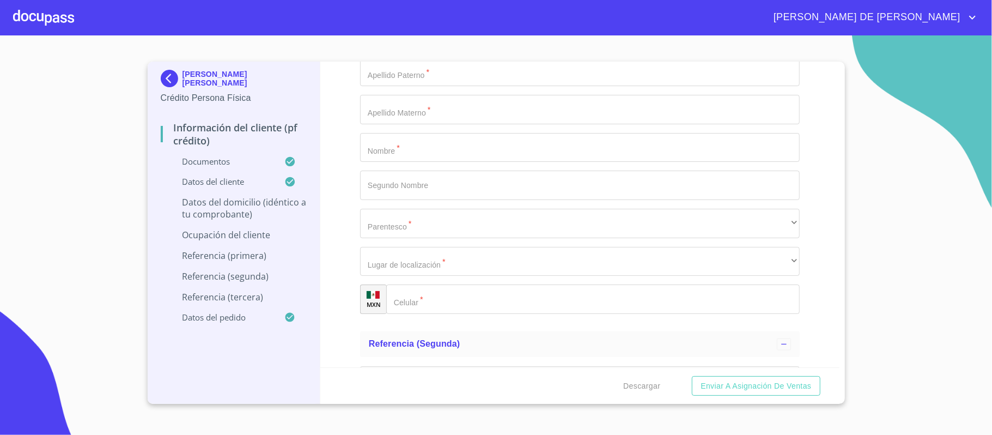
type input "[GEOGRAPHIC_DATA]"
type input "ZAPOPAN"
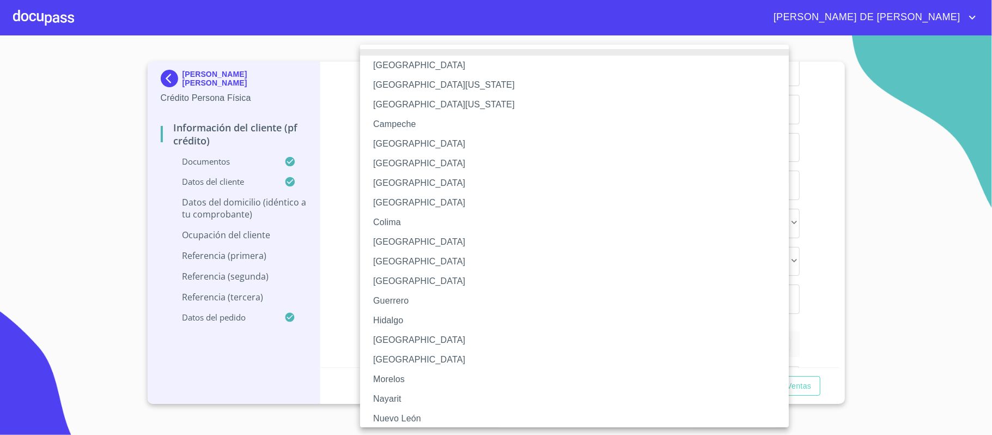
click at [412, 343] on li "[GEOGRAPHIC_DATA]" at bounding box center [579, 340] width 439 height 20
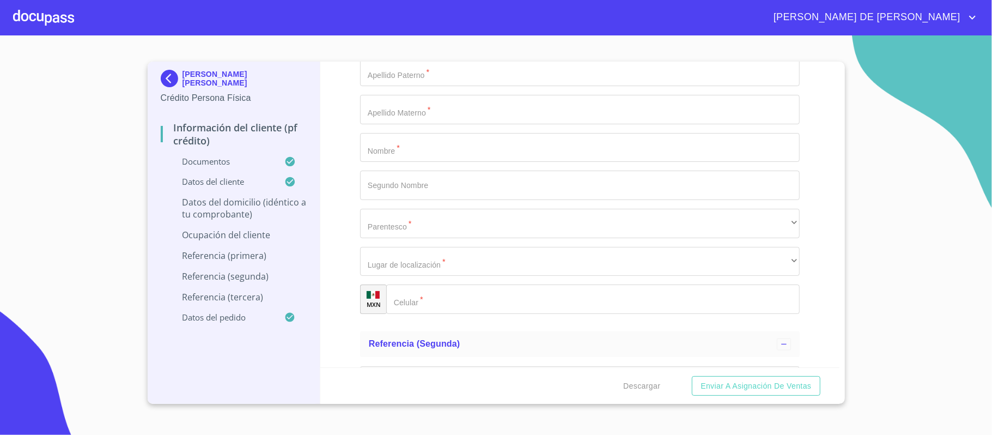
type input "45085"
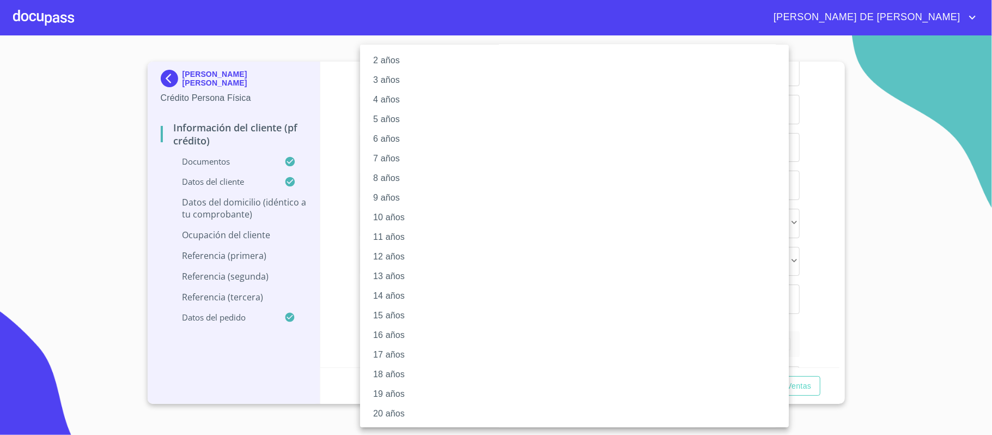
click at [398, 407] on li "20 años" at bounding box center [579, 413] width 439 height 20
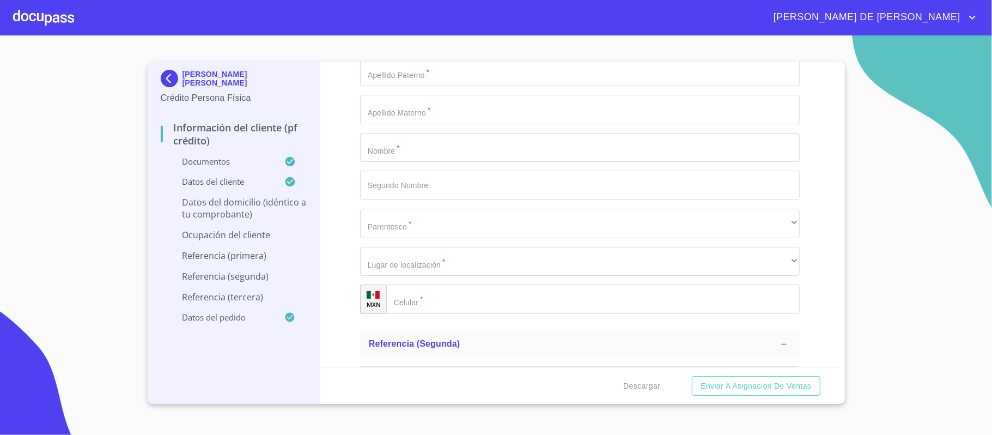
scroll to position [44, 0]
click at [351, 295] on div "Información del cliente (PF crédito) Documentos Documento de identificación.   …" at bounding box center [579, 214] width 519 height 305
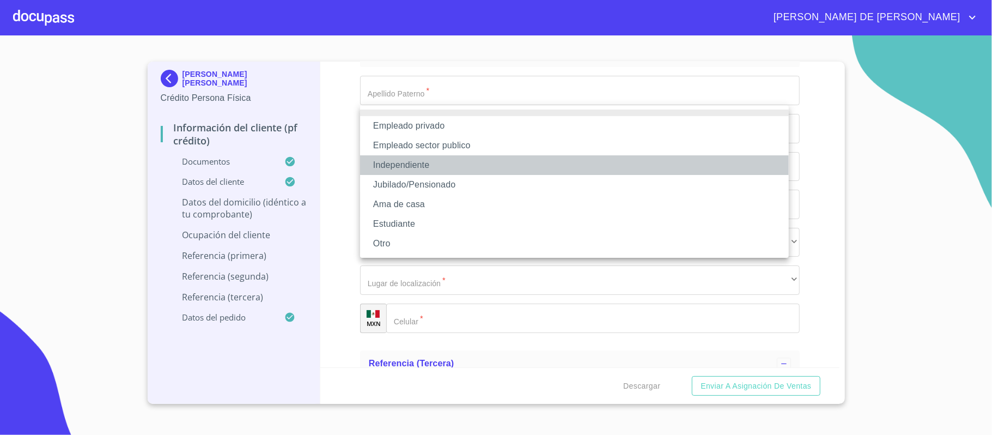
click at [427, 173] on li "Independiente" at bounding box center [574, 165] width 429 height 20
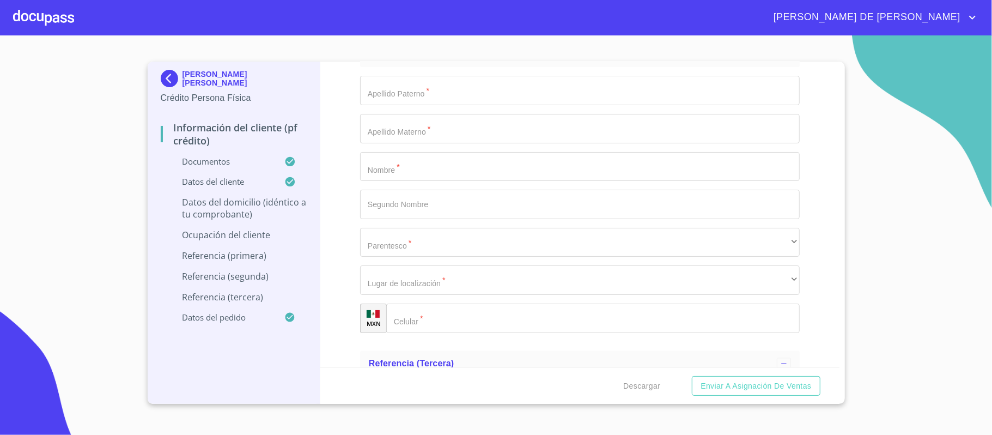
type input "ABARROTES MAYOLICA"
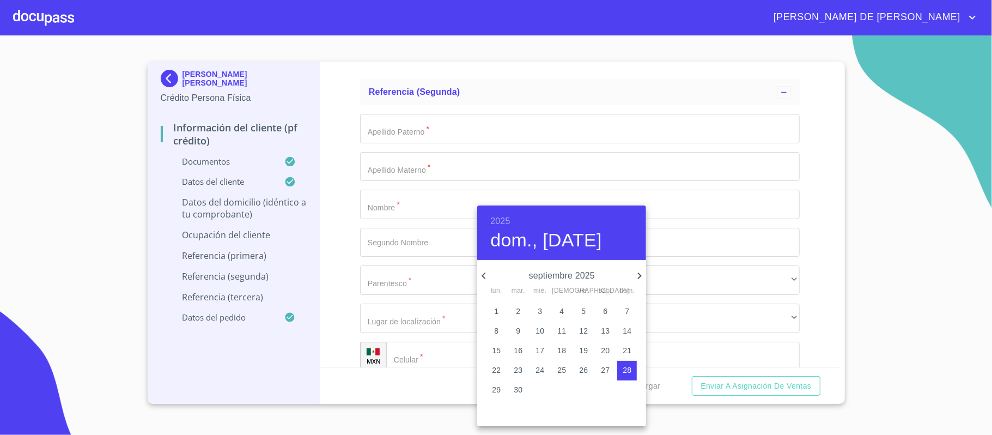
click at [500, 220] on h6 "2025" at bounding box center [500, 220] width 20 height 15
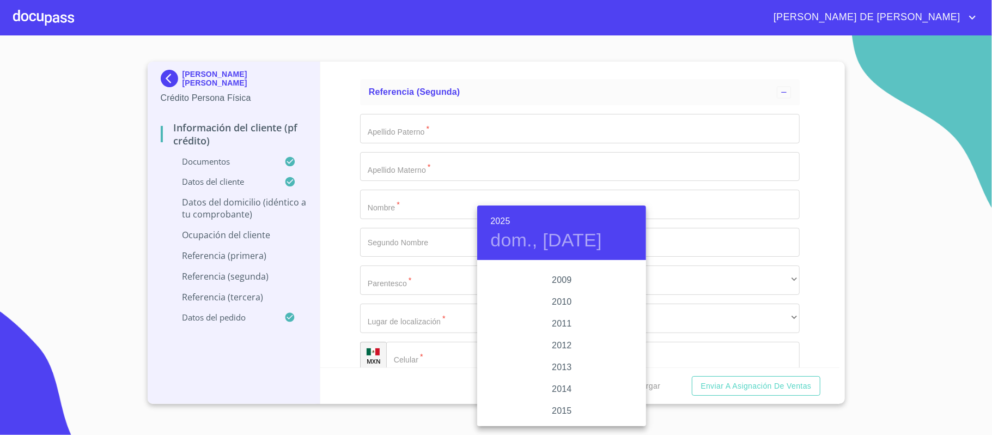
scroll to position [1895, 0]
click at [560, 403] on div "2018" at bounding box center [561, 403] width 169 height 22
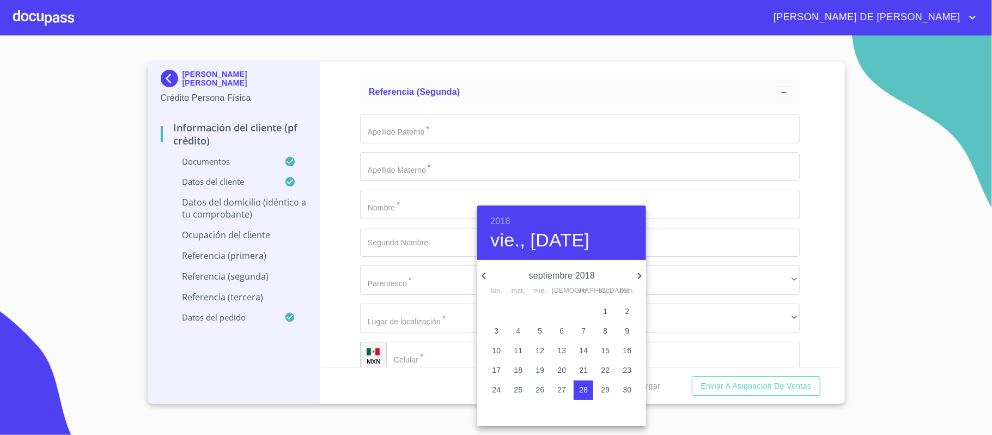
click at [480, 272] on icon "button" at bounding box center [483, 275] width 13 height 13
click at [482, 273] on icon "button" at bounding box center [483, 275] width 13 height 13
click at [484, 274] on icon "button" at bounding box center [483, 275] width 4 height 7
click at [582, 310] on p "1" at bounding box center [583, 310] width 4 height 11
type input "1 de jun. de 2018"
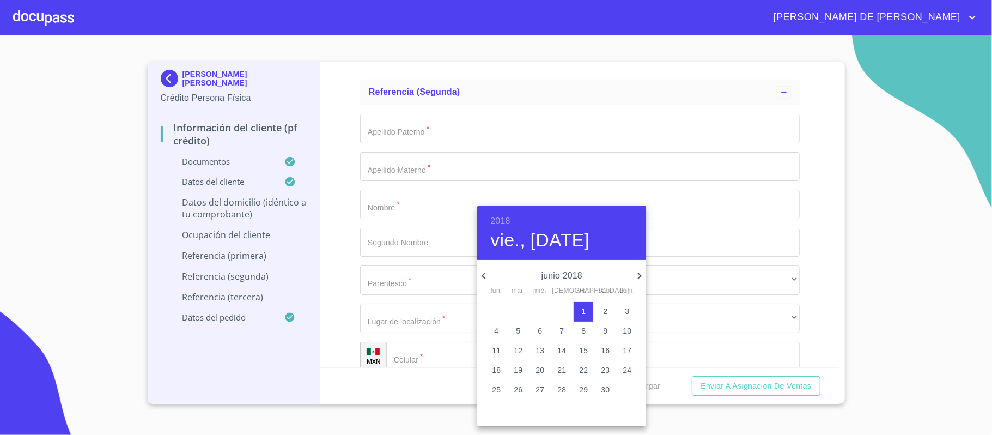
click at [395, 231] on div at bounding box center [496, 217] width 992 height 435
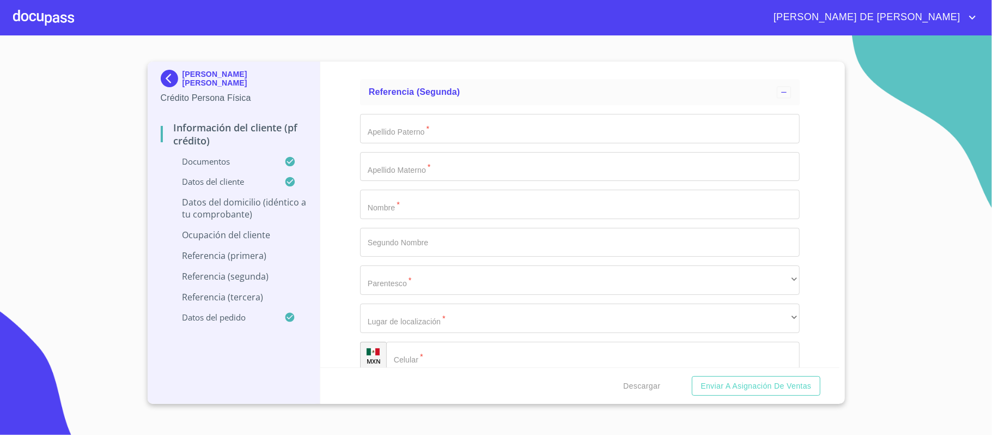
type input "VENTA DE ABARROTES"
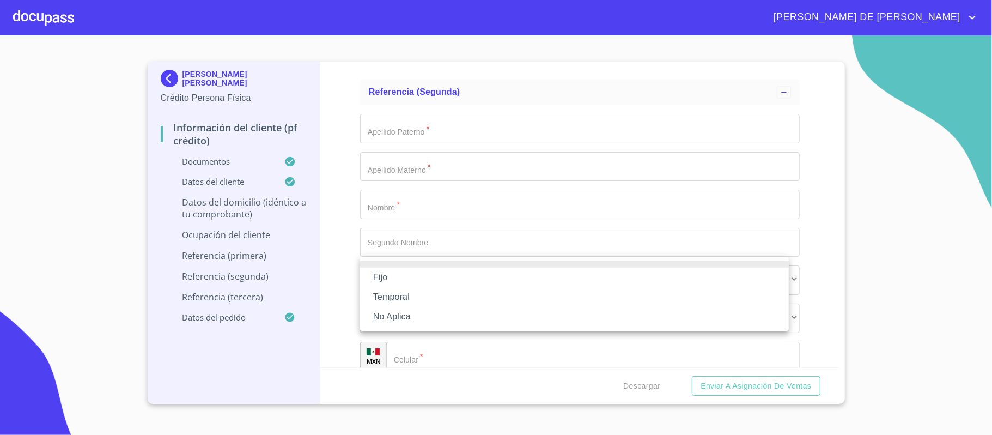
click at [425, 318] on li "No Aplica" at bounding box center [574, 317] width 429 height 20
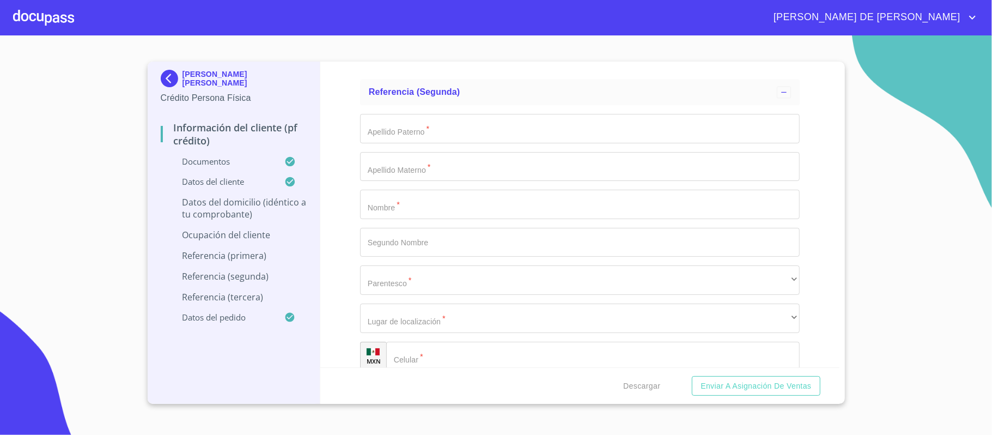
type input "45000"
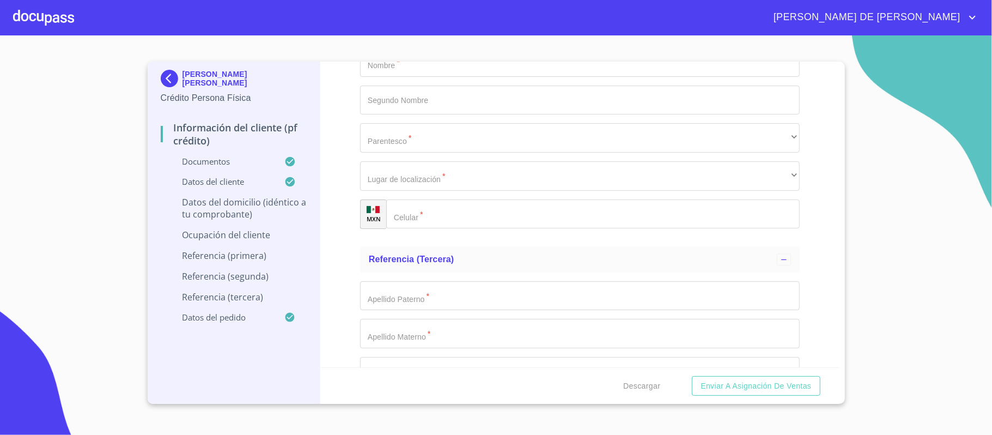
scroll to position [4792, 0]
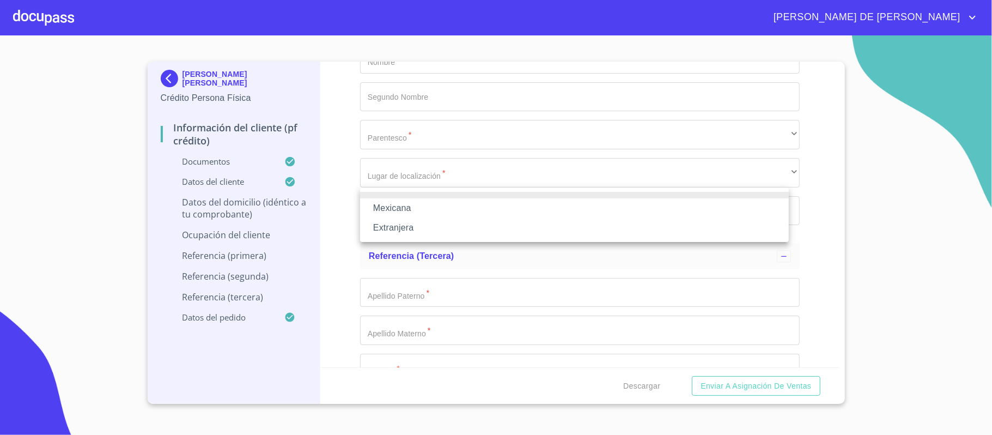
click at [421, 207] on li "Mexicana" at bounding box center [574, 208] width 429 height 20
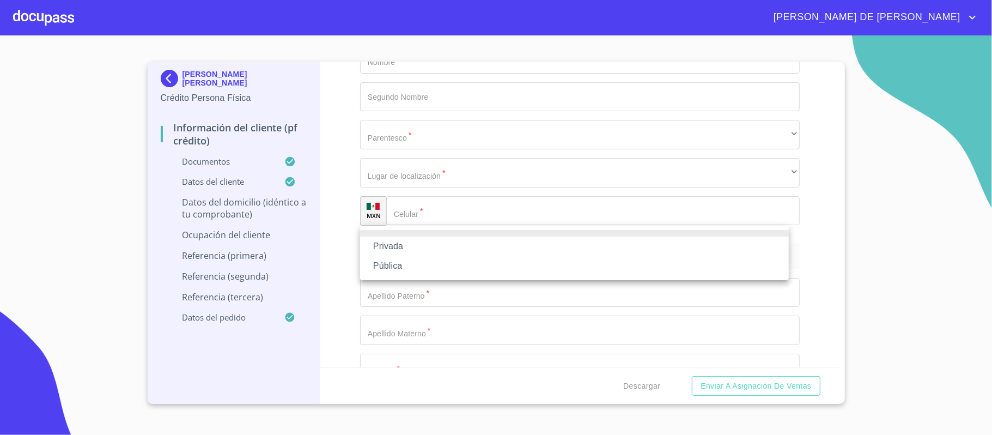
click at [435, 248] on li "Privada" at bounding box center [574, 246] width 429 height 20
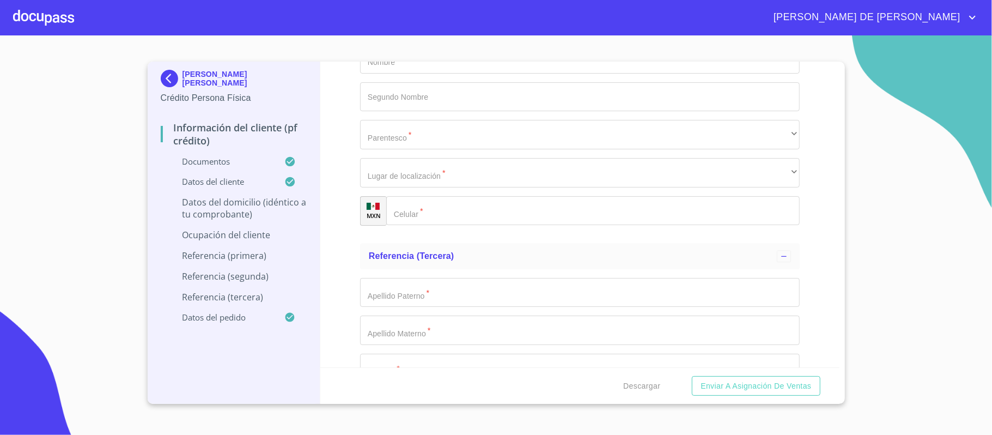
type input "VENTA DE ABARROTES"
type input "[PHONE_NUMBER]"
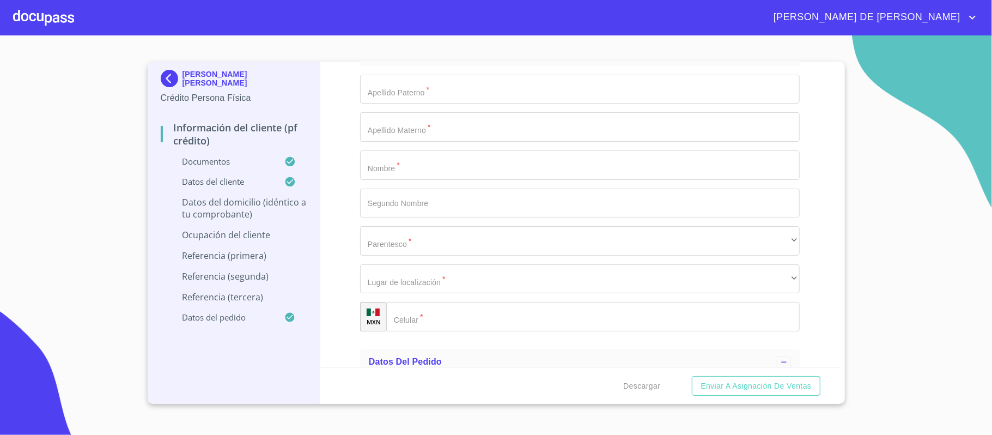
scroll to position [5010, 0]
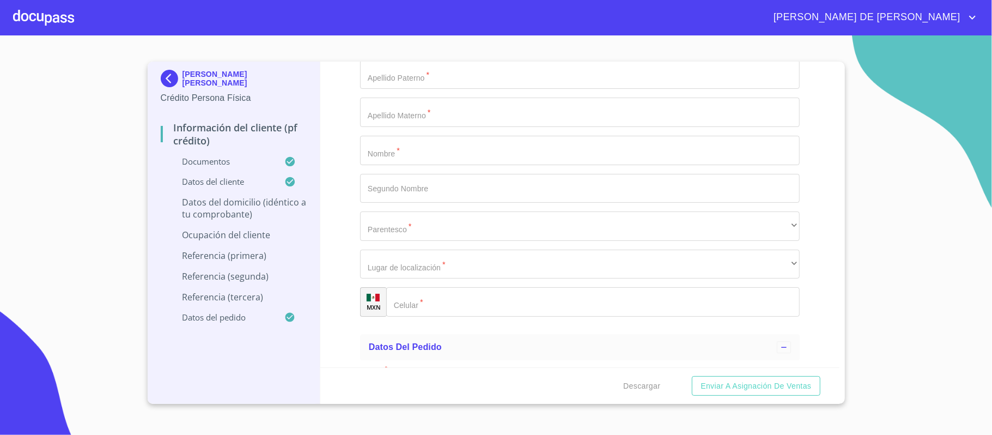
type input "CIRCUITO DE MAYOLICA"
type input "249"
type input "13-1"
type input "LOS CANTAROS"
type input "45650"
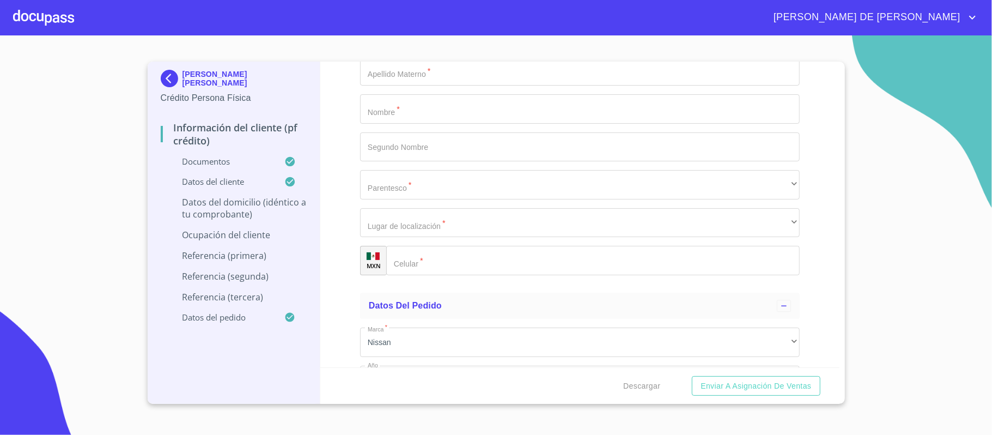
scroll to position [5155, 0]
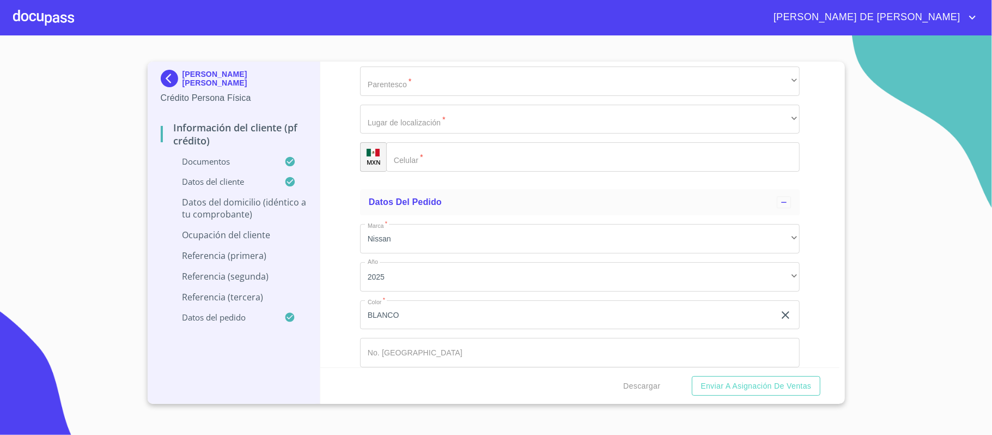
type input "TLAJOMULCO"
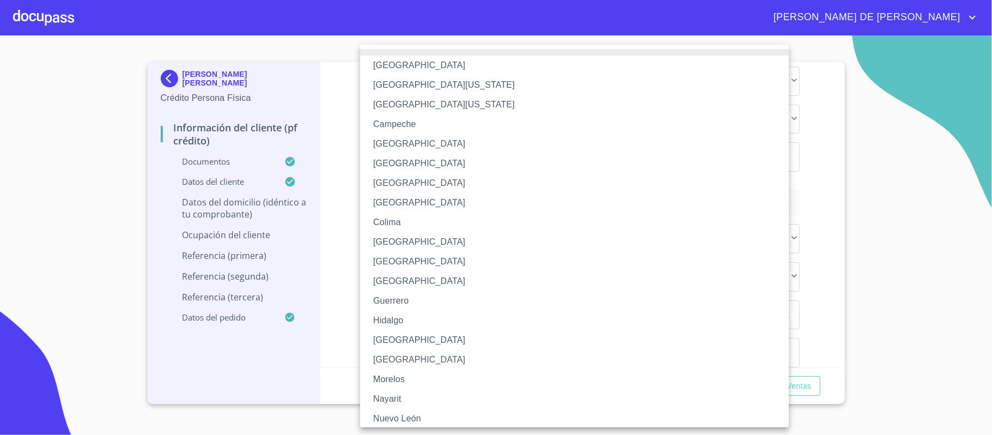
click at [400, 338] on li "[GEOGRAPHIC_DATA]" at bounding box center [579, 340] width 439 height 20
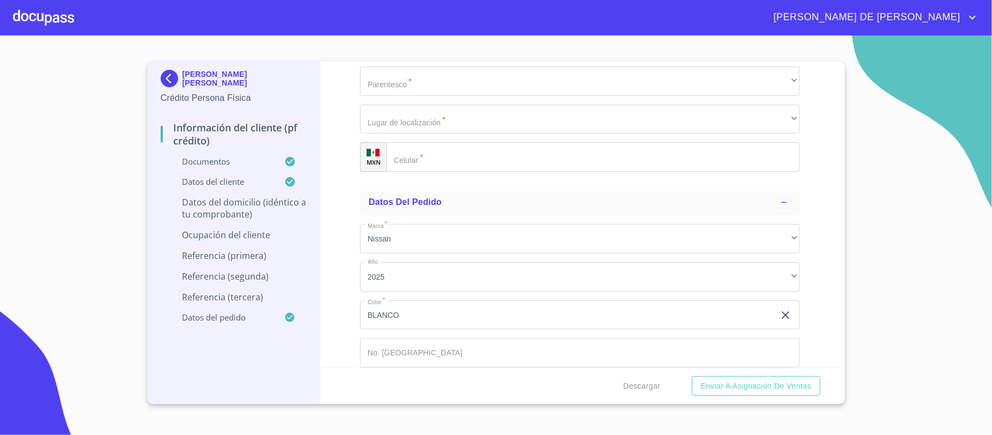
type input "EL MISMO"
type input "PROPIETARIO"
type input "[PHONE_NUMBER]"
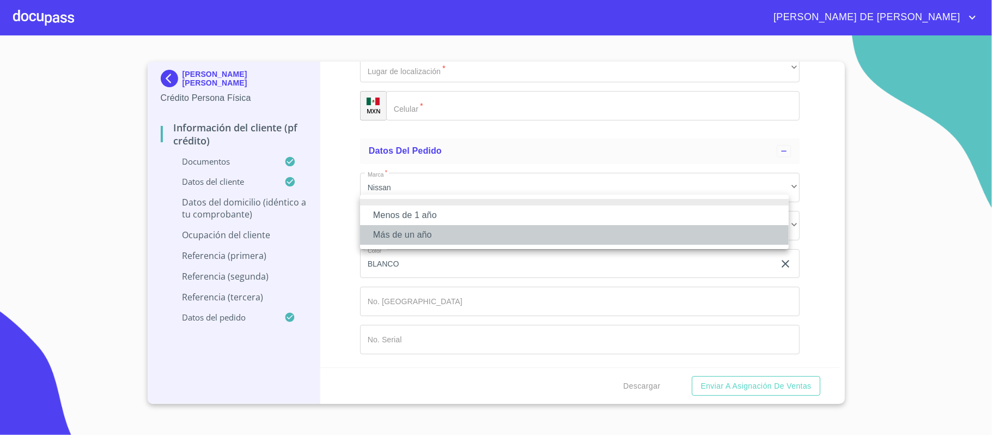
drag, startPoint x: 425, startPoint y: 234, endPoint x: 430, endPoint y: 239, distance: 6.9
click at [425, 234] on li "Más de un año" at bounding box center [574, 235] width 429 height 20
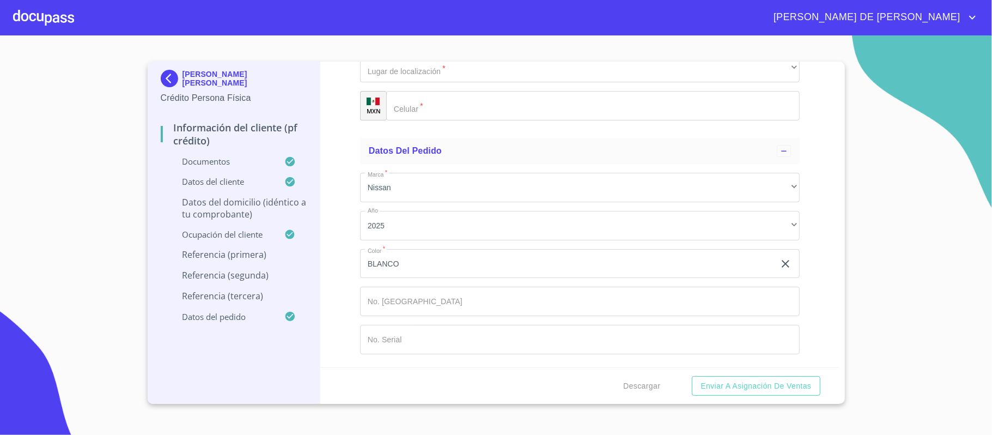
type input "[PERSON_NAME]"
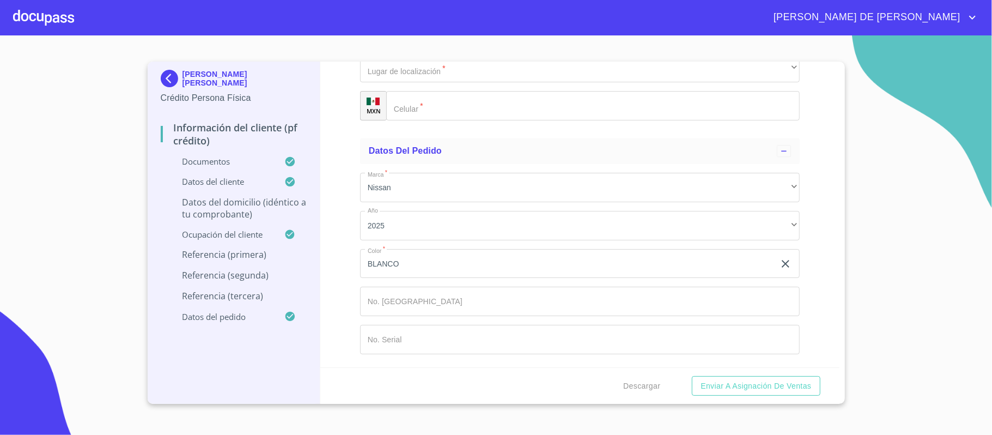
scroll to position [5504, 0]
type input "[PERSON_NAME]"
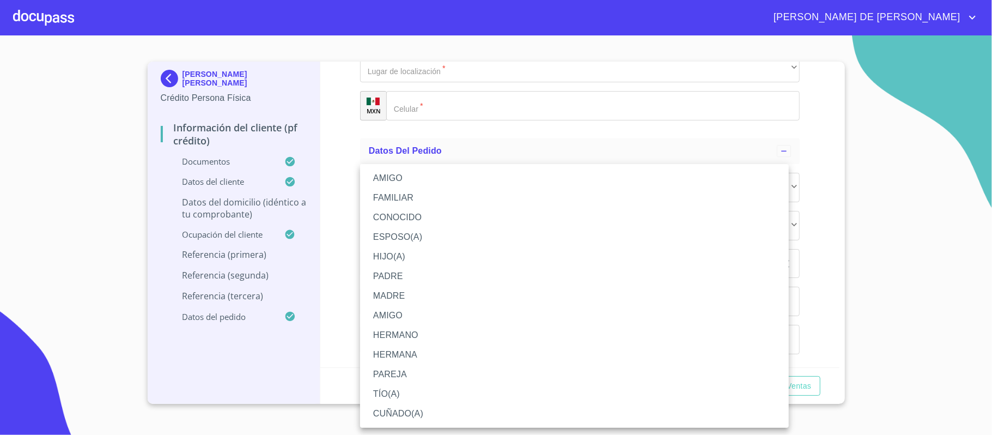
click at [425, 367] on li "PAREJA" at bounding box center [574, 374] width 429 height 20
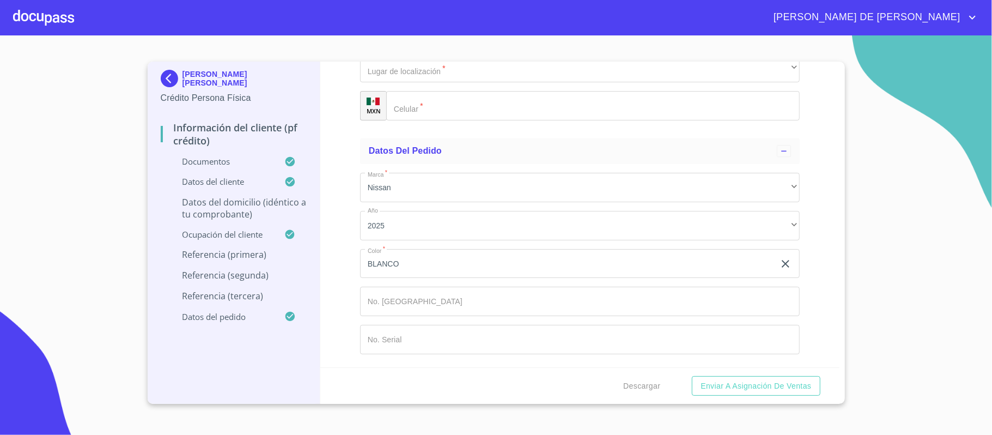
click at [443, 296] on li "Domicilio" at bounding box center [574, 298] width 429 height 20
type input "[PHONE_NUMBER]"
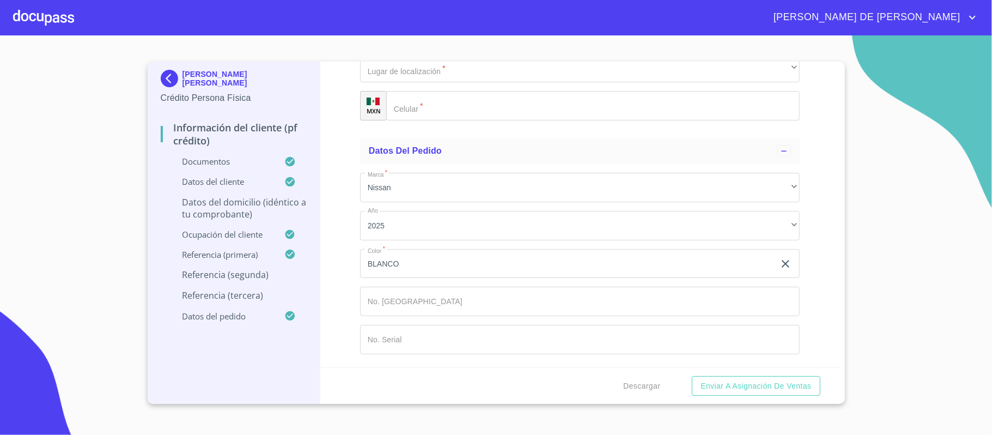
type input "CANO"
type input "[PERSON_NAME]"
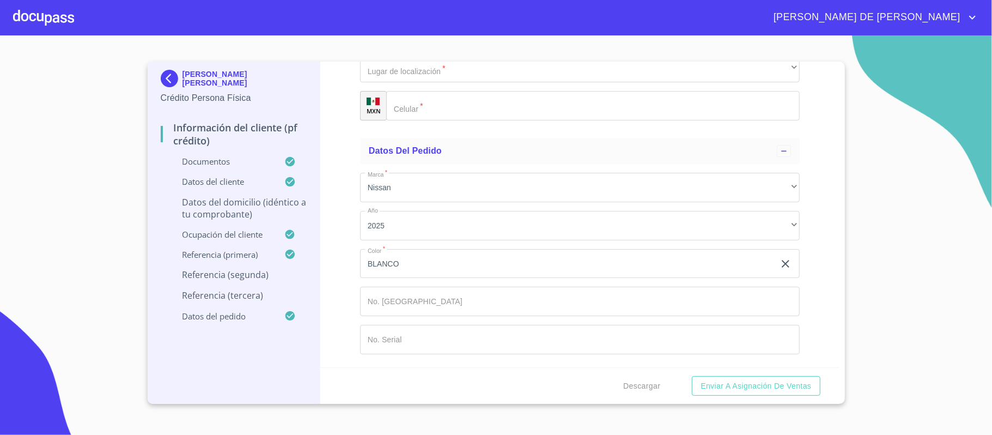
type input "GUADALUPE"
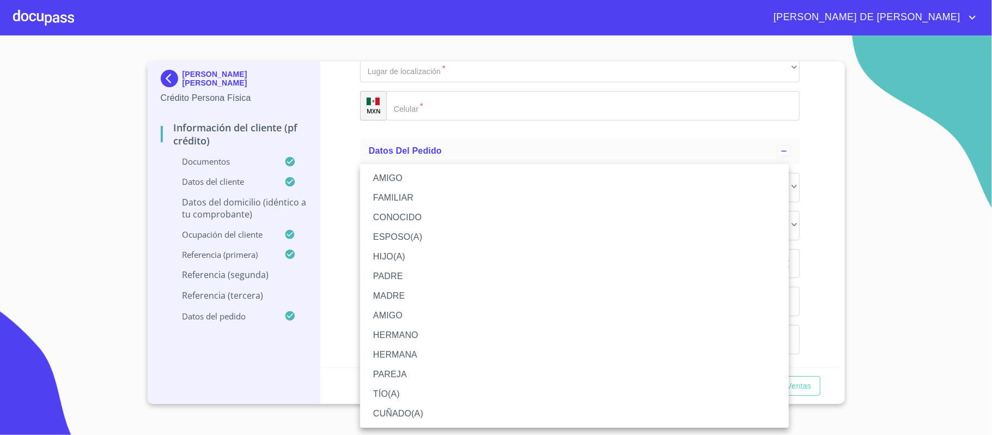
click at [424, 218] on li "CONOCIDO" at bounding box center [574, 217] width 429 height 20
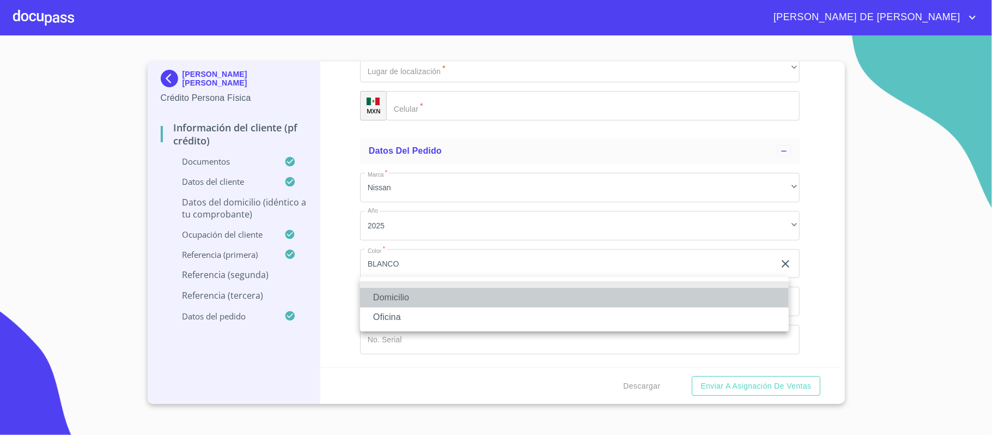
click at [436, 295] on li "Domicilio" at bounding box center [574, 298] width 429 height 20
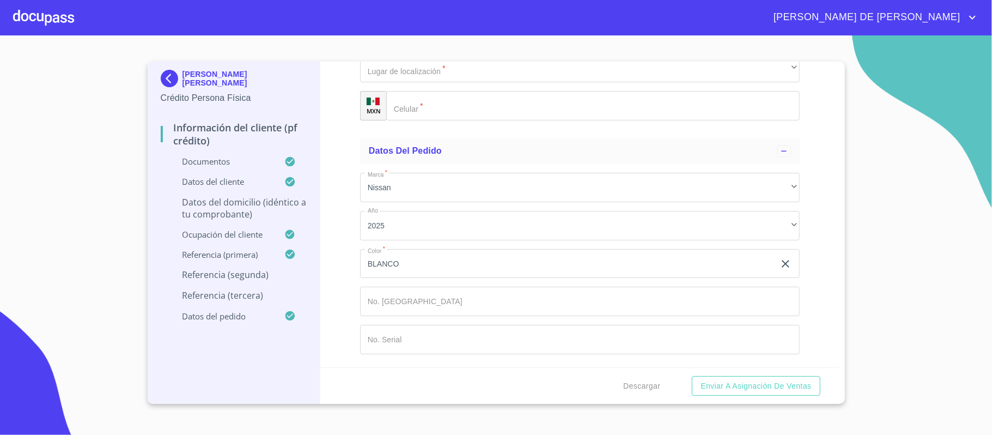
type input "[PHONE_NUMBER]"
type input "[PERSON_NAME]"
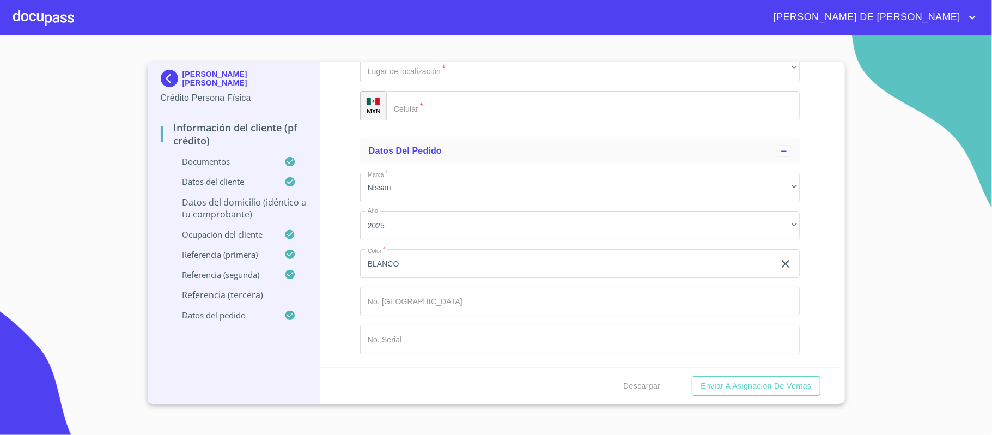
type input "[PERSON_NAME]"
click at [411, 45] on div "​" at bounding box center [579, 29] width 439 height 29
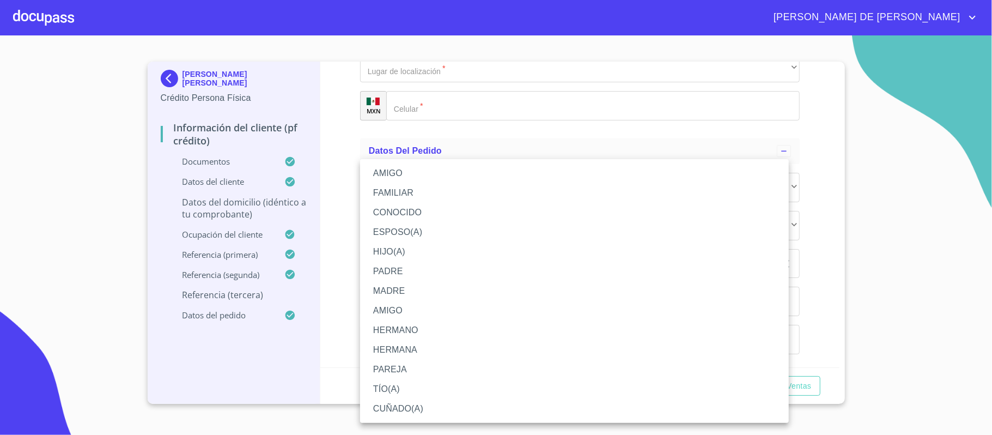
click at [414, 211] on li "CONOCIDO" at bounding box center [574, 213] width 429 height 20
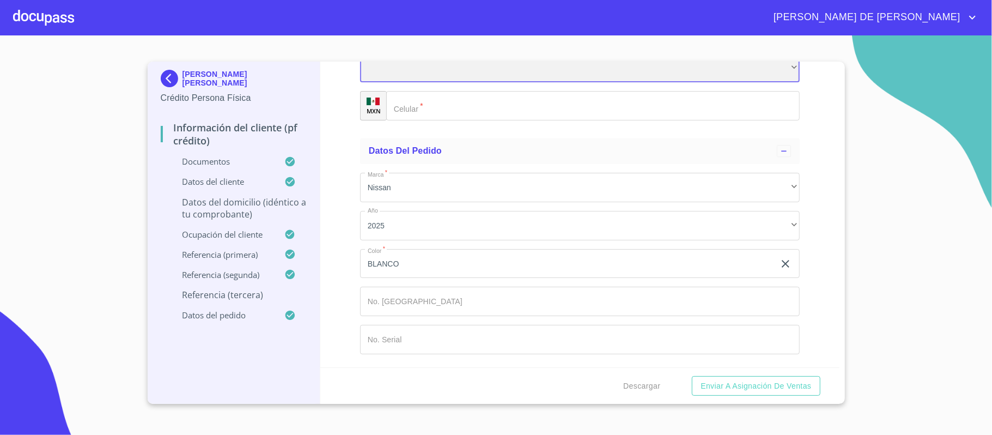
click at [443, 83] on div "​" at bounding box center [579, 67] width 439 height 29
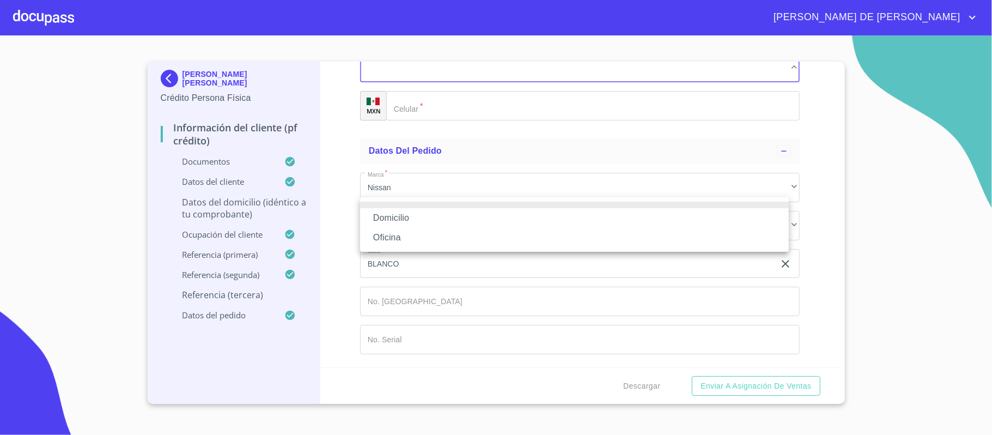
click at [441, 223] on li "Domicilio" at bounding box center [574, 218] width 429 height 20
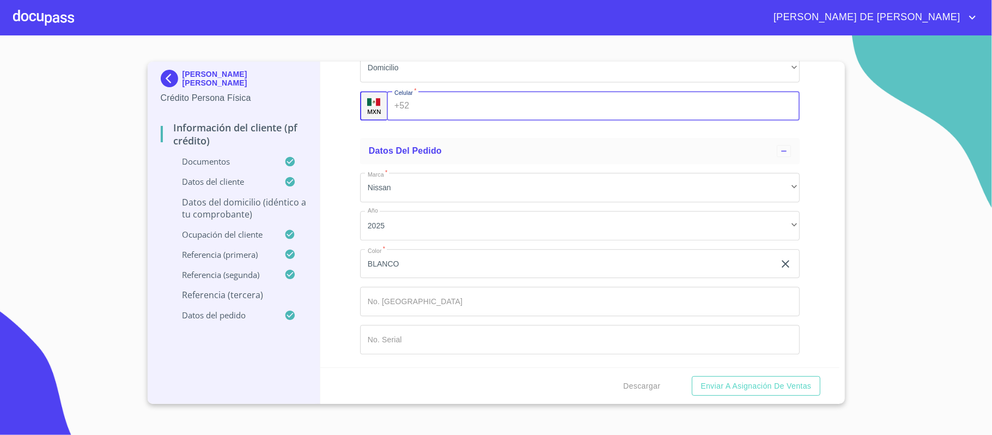
click at [453, 120] on input "Documento de identificación.   *" at bounding box center [606, 105] width 386 height 29
type input "[PHONE_NUMBER]"
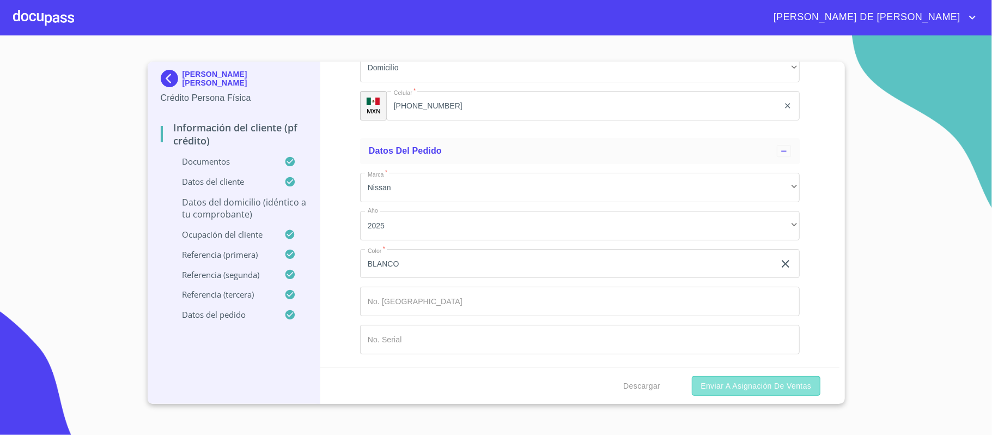
click at [717, 381] on span "Enviar a Asignación de Ventas" at bounding box center [755, 386] width 111 height 14
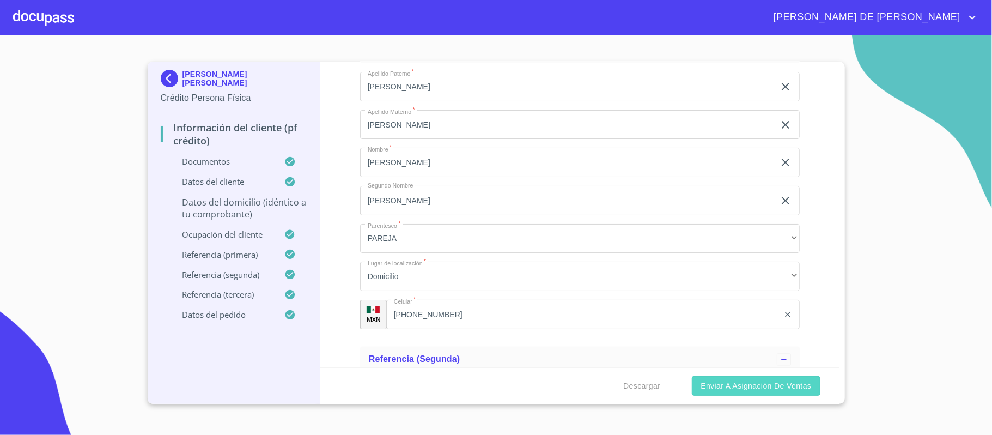
type input "$2,500,000"
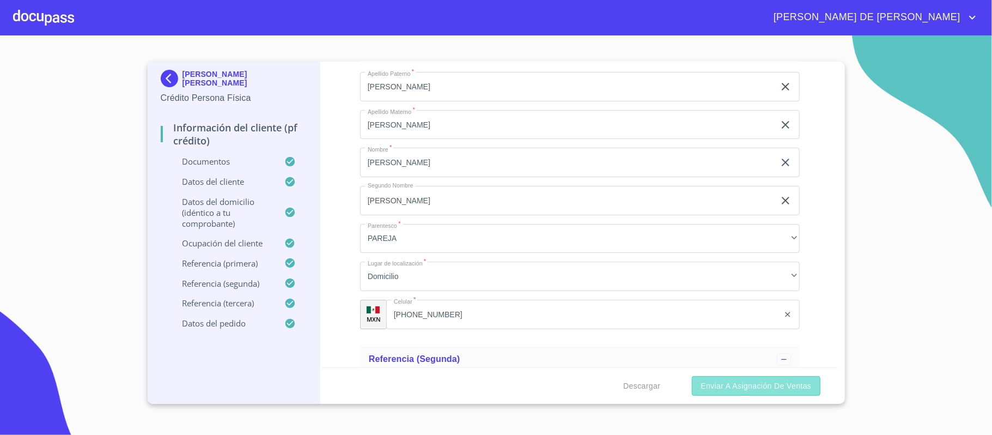
click at [791, 378] on button "Enviar a Asignación de Ventas" at bounding box center [756, 386] width 128 height 20
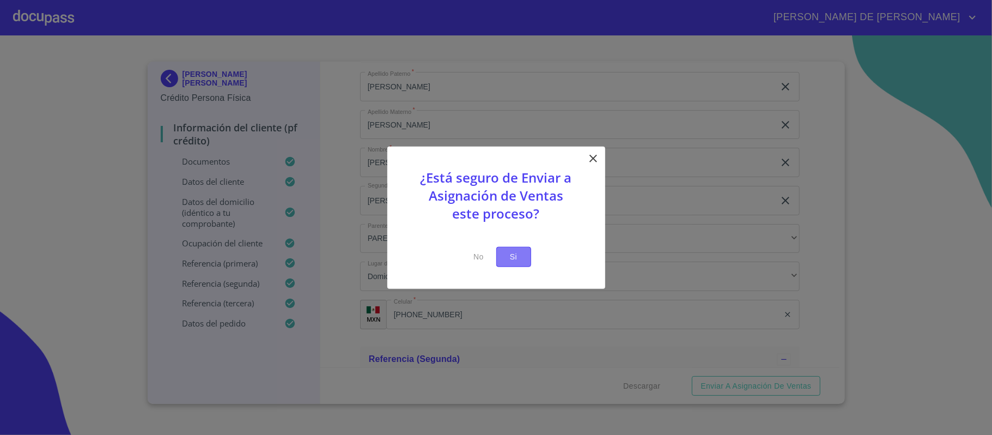
click at [517, 250] on span "Si" at bounding box center [513, 257] width 17 height 14
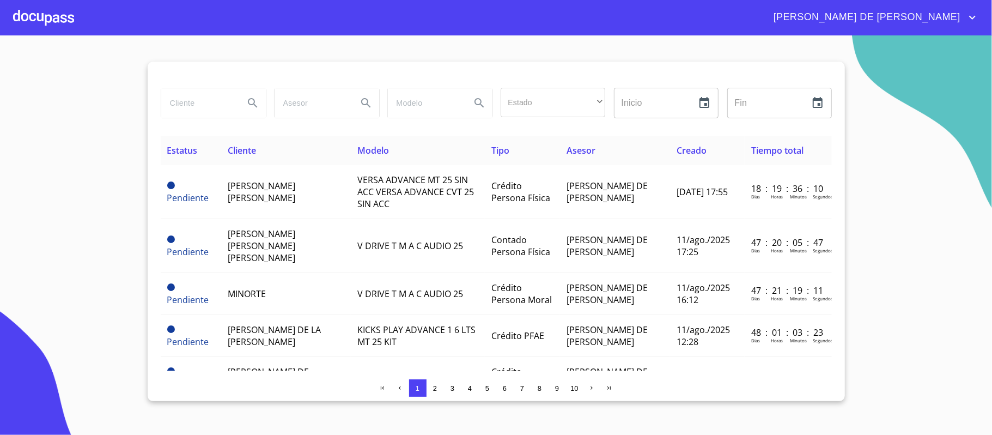
click at [199, 103] on input "search" at bounding box center [198, 102] width 74 height 29
type input "[PERSON_NAME]"
click at [255, 99] on icon "Search" at bounding box center [252, 102] width 13 height 13
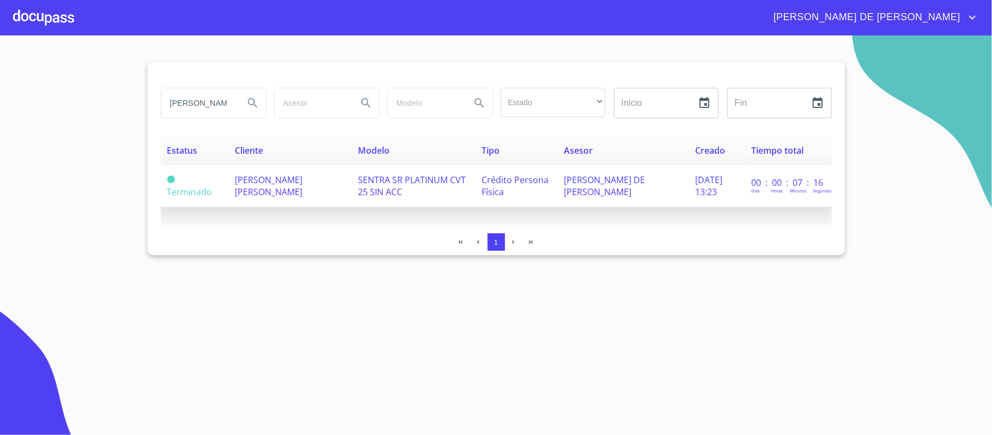
click at [256, 203] on td "[PERSON_NAME] [PERSON_NAME]" at bounding box center [289, 186] width 123 height 42
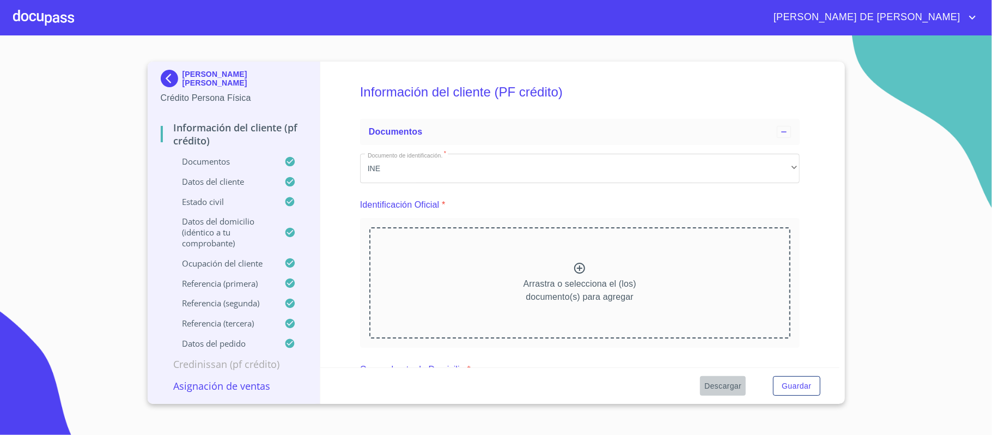
click at [720, 383] on span "Descargar" at bounding box center [722, 386] width 37 height 14
